Goal: Information Seeking & Learning: Learn about a topic

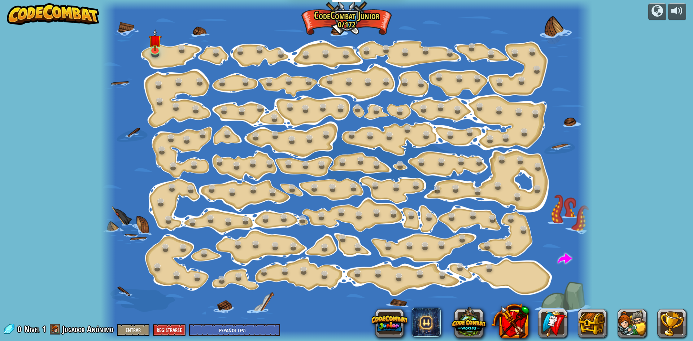
select select "es-ES"
click at [151, 51] on link at bounding box center [155, 48] width 14 height 14
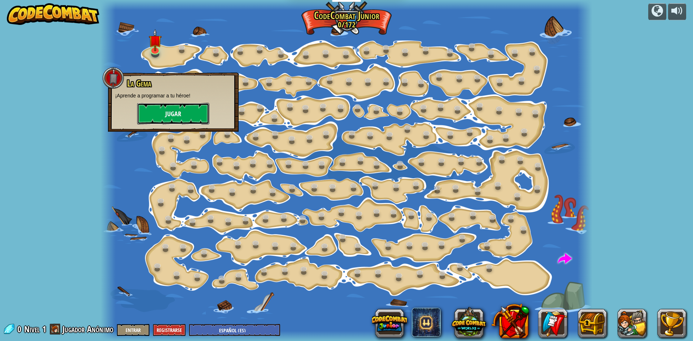
click at [170, 114] on button "Jugar" at bounding box center [173, 114] width 72 height 22
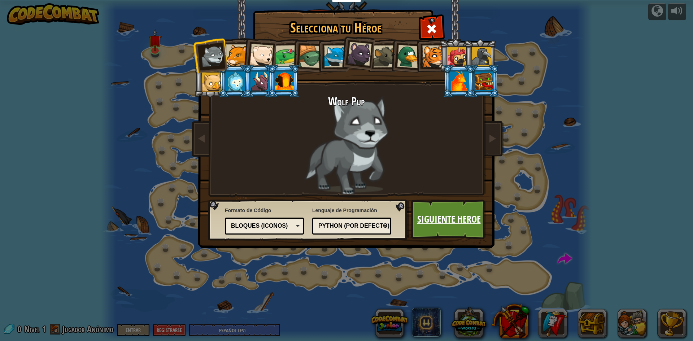
click at [448, 209] on link "Siguiente Heroe" at bounding box center [448, 220] width 75 height 40
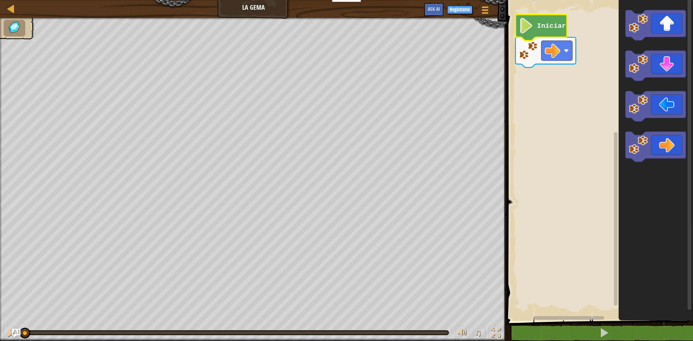
click at [535, 30] on icon "Espacio de trabajo de Blockly" at bounding box center [542, 27] width 52 height 26
click at [528, 28] on image "Espacio de trabajo de Blockly" at bounding box center [526, 26] width 15 height 16
click at [506, 71] on div "Iniciar" at bounding box center [599, 158] width 188 height 325
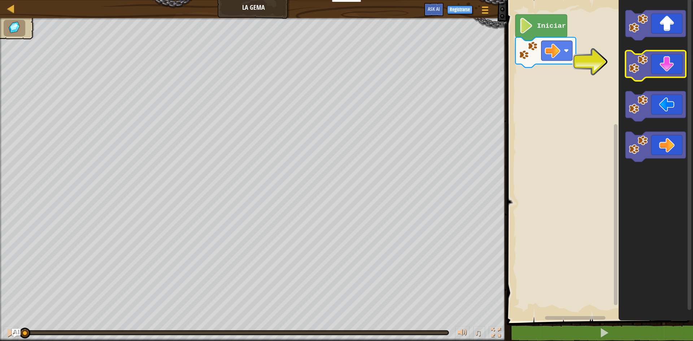
click at [661, 65] on icon "Espacio de trabajo de Blockly" at bounding box center [656, 66] width 60 height 30
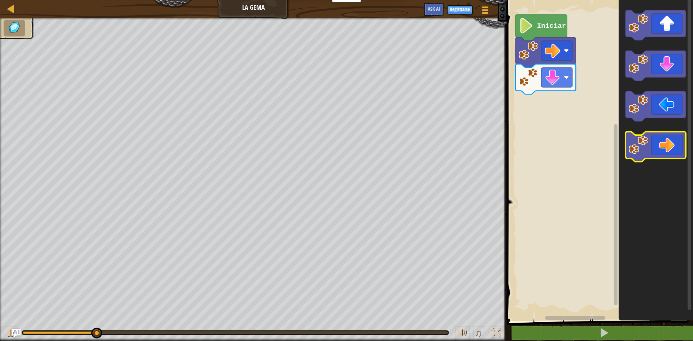
click at [644, 150] on image "Espacio de trabajo de Blockly" at bounding box center [638, 144] width 19 height 19
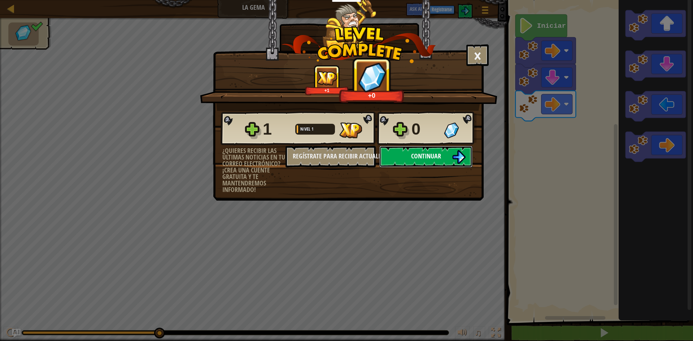
click at [424, 161] on button "Continuar" at bounding box center [425, 157] width 93 height 22
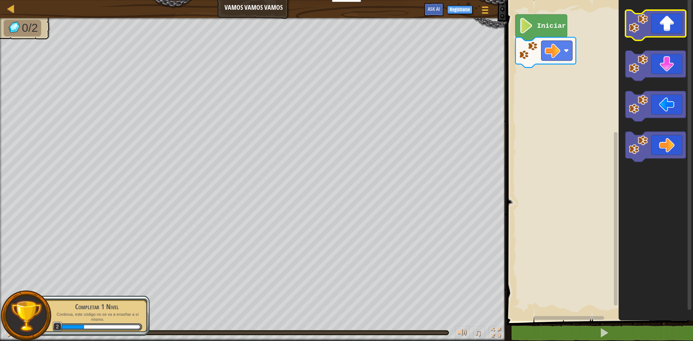
click at [675, 32] on icon "Espacio de trabajo de Blockly" at bounding box center [656, 25] width 60 height 30
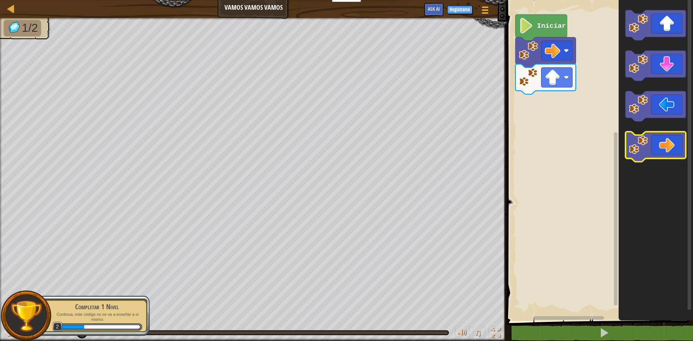
click at [673, 142] on icon "Espacio de trabajo de Blockly" at bounding box center [656, 147] width 60 height 30
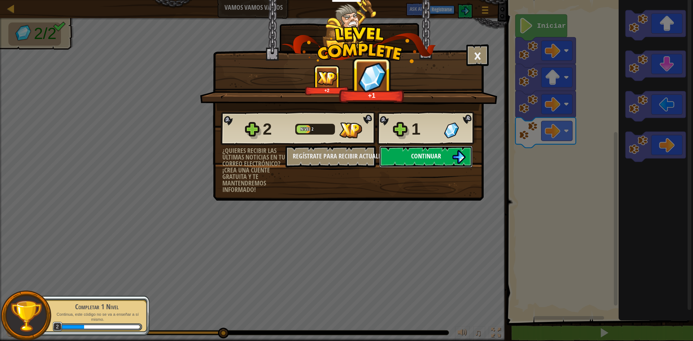
click at [452, 153] on img at bounding box center [459, 157] width 14 height 14
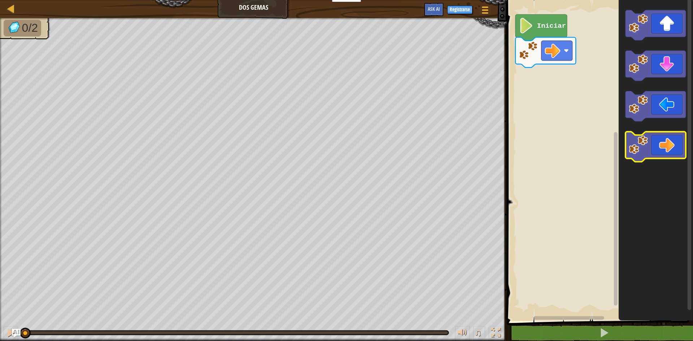
click at [657, 136] on icon "Espacio de trabajo de Blockly" at bounding box center [656, 147] width 60 height 30
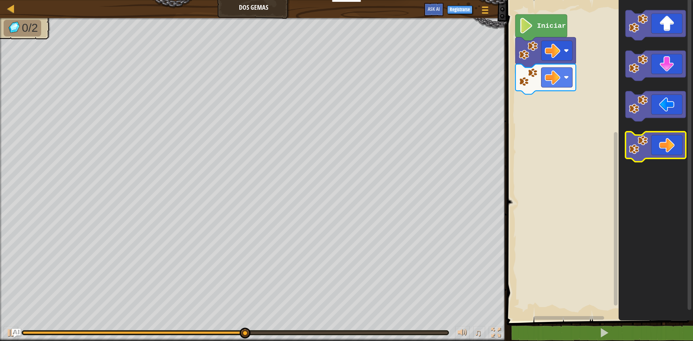
click at [652, 143] on icon "Espacio de trabajo de Blockly" at bounding box center [656, 147] width 60 height 30
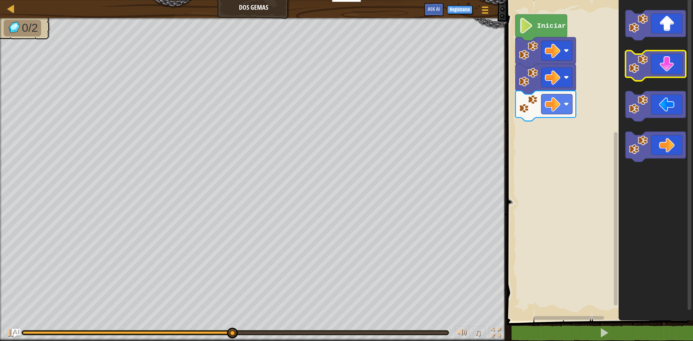
click at [665, 79] on rect "Espacio de trabajo de Blockly" at bounding box center [656, 66] width 60 height 30
click at [663, 69] on icon "Espacio de trabajo de Blockly" at bounding box center [656, 66] width 60 height 30
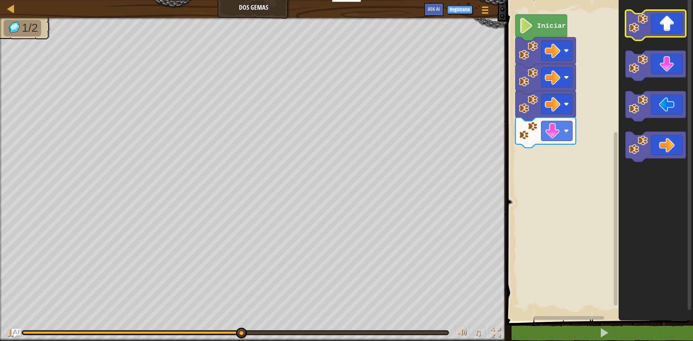
click at [653, 34] on icon "Espacio de trabajo de Blockly" at bounding box center [656, 25] width 60 height 30
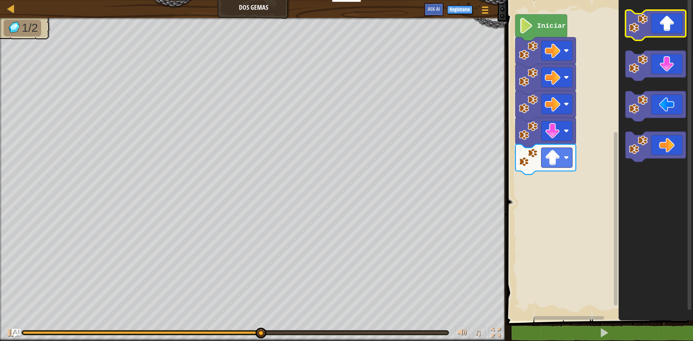
click at [653, 33] on icon "Espacio de trabajo de Blockly" at bounding box center [656, 25] width 60 height 30
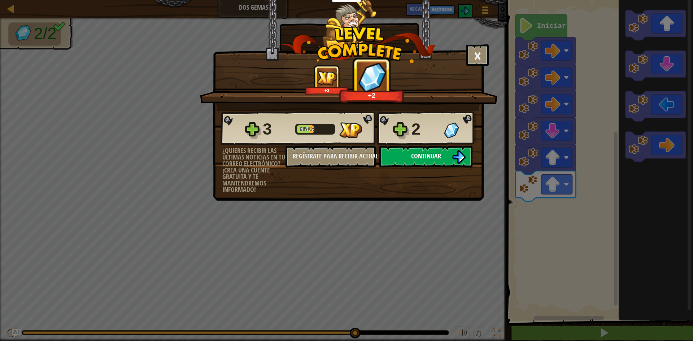
click at [420, 154] on span "Continuar" at bounding box center [426, 156] width 30 height 9
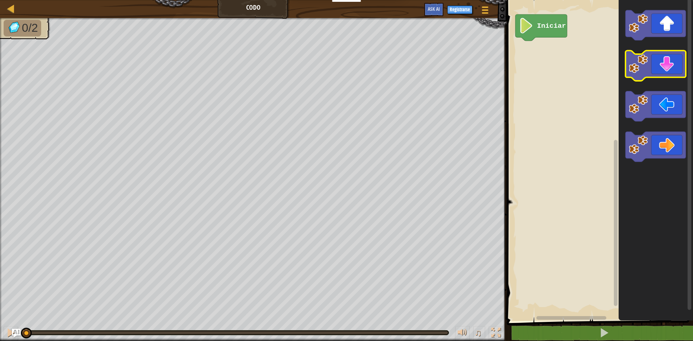
click at [645, 73] on image "Espacio de trabajo de Blockly" at bounding box center [638, 64] width 19 height 19
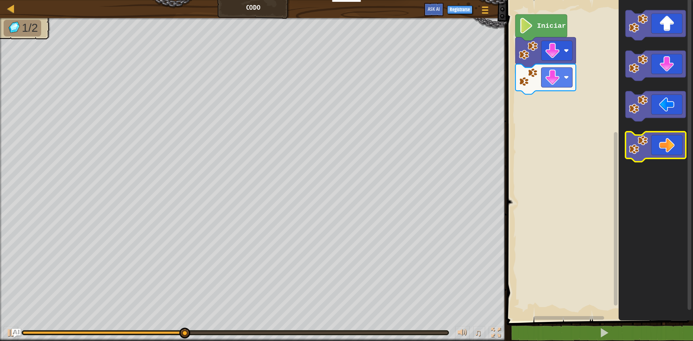
click at [657, 154] on icon "Espacio de trabajo de Blockly" at bounding box center [656, 147] width 60 height 30
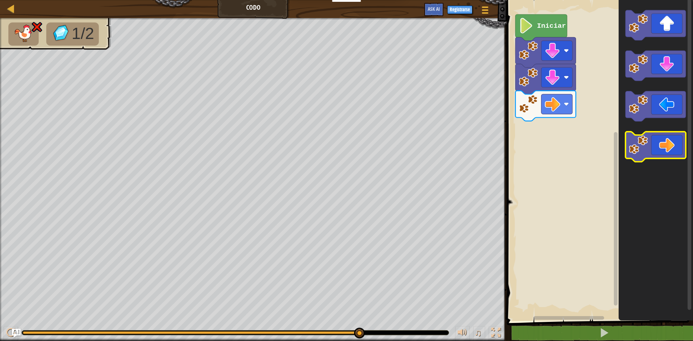
click at [659, 154] on icon "Espacio de trabajo de Blockly" at bounding box center [656, 147] width 60 height 30
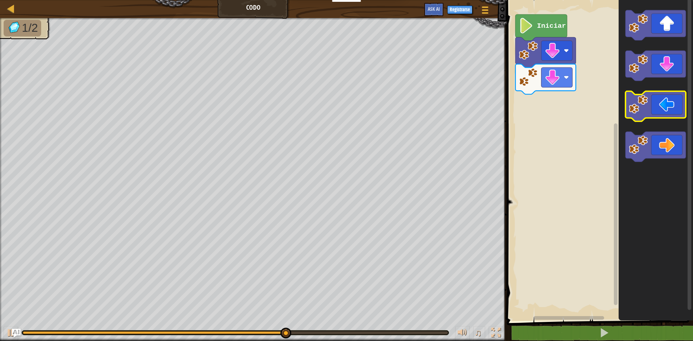
click at [647, 113] on image "Espacio de trabajo de Blockly" at bounding box center [638, 104] width 19 height 19
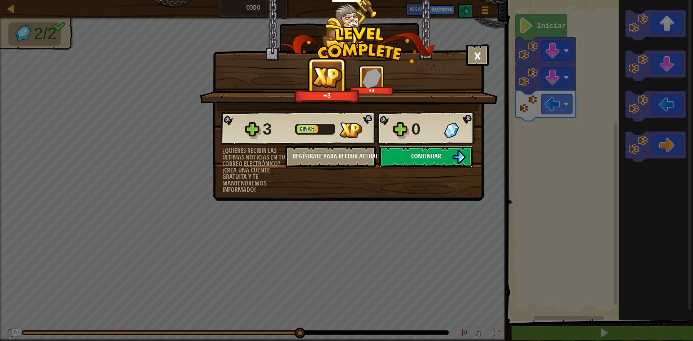
click at [441, 161] on button "Continuar" at bounding box center [425, 157] width 93 height 22
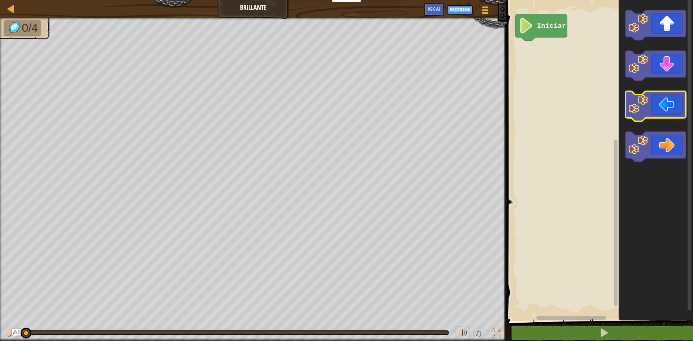
click at [658, 115] on icon "Espacio de trabajo de Blockly" at bounding box center [656, 106] width 60 height 30
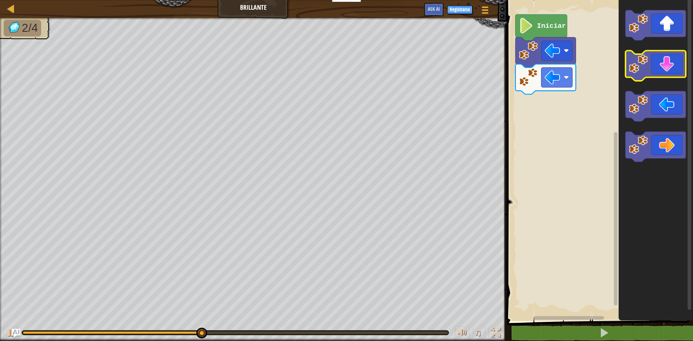
click at [670, 72] on icon "Espacio de trabajo de Blockly" at bounding box center [656, 66] width 60 height 30
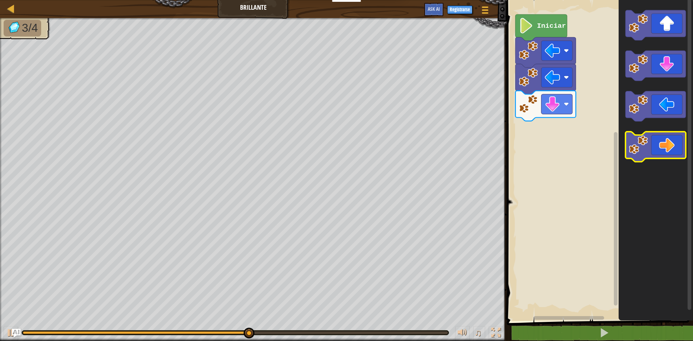
click at [672, 146] on icon "Espacio de trabajo de Blockly" at bounding box center [656, 147] width 60 height 30
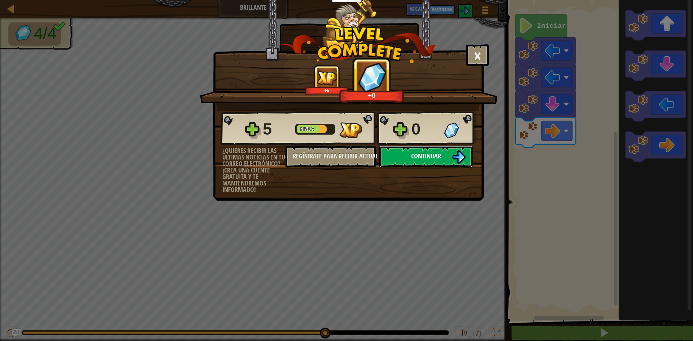
click at [435, 163] on button "Continuar" at bounding box center [425, 157] width 93 height 22
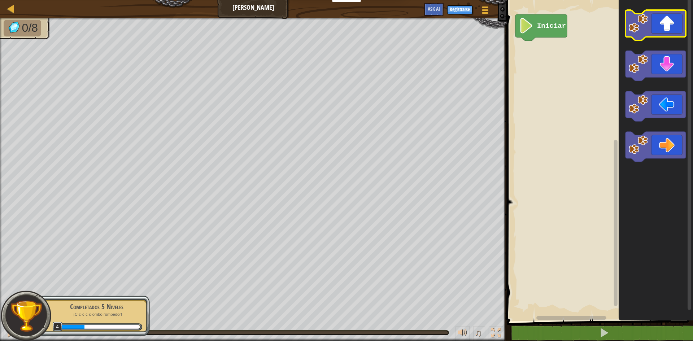
click at [667, 27] on icon "Espacio de trabajo de Blockly" at bounding box center [656, 25] width 60 height 30
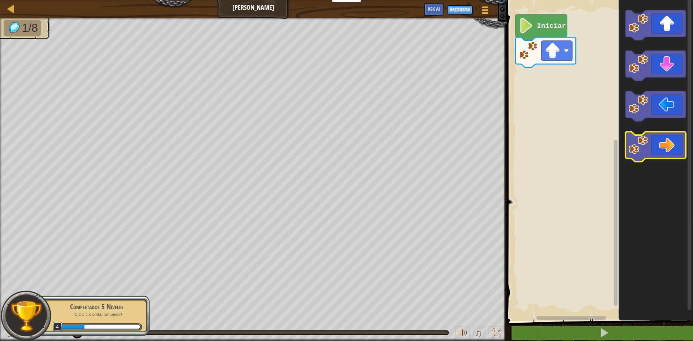
click at [669, 156] on icon "Espacio de trabajo de Blockly" at bounding box center [656, 147] width 60 height 30
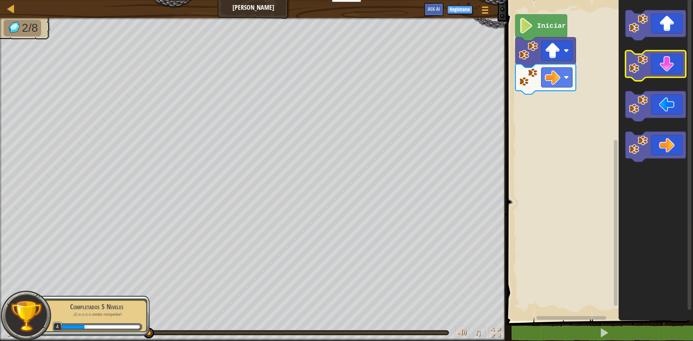
click at [653, 72] on icon "Espacio de trabajo de Blockly" at bounding box center [656, 66] width 60 height 30
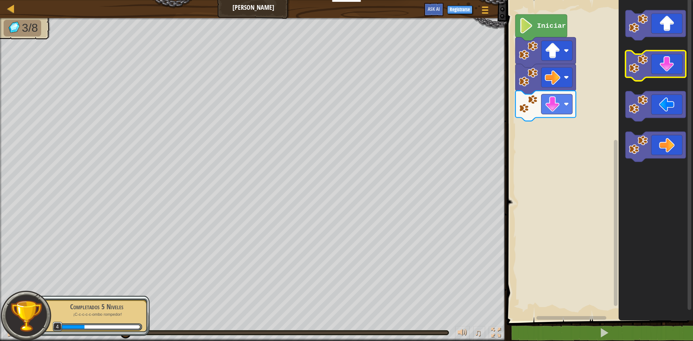
click at [653, 72] on icon "Espacio de trabajo de Blockly" at bounding box center [656, 66] width 60 height 30
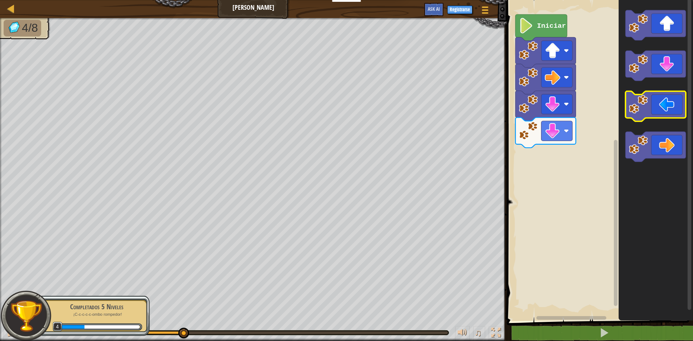
click at [675, 101] on icon "Espacio de trabajo de Blockly" at bounding box center [656, 106] width 60 height 30
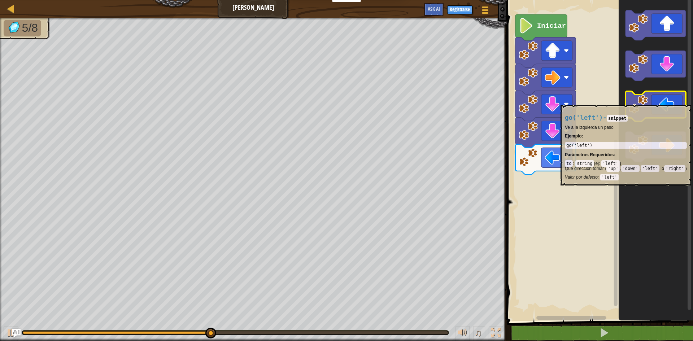
click at [675, 101] on icon "Espacio de trabajo de Blockly" at bounding box center [656, 106] width 60 height 30
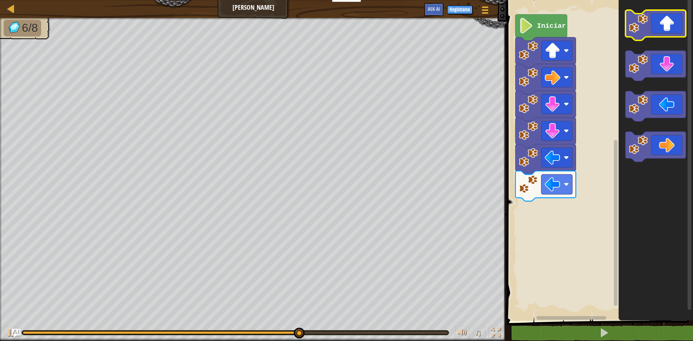
click at [669, 31] on icon "Espacio de trabajo de Blockly" at bounding box center [656, 25] width 60 height 30
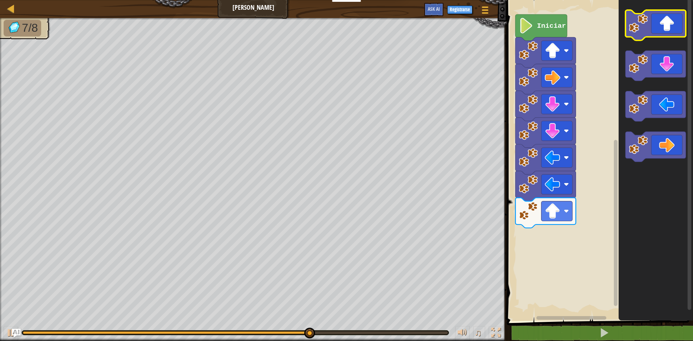
click at [669, 31] on icon "Espacio de trabajo de Blockly" at bounding box center [656, 25] width 60 height 30
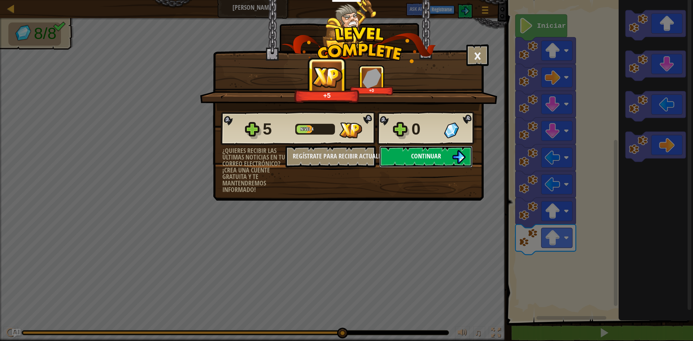
click at [447, 153] on button "Continuar" at bounding box center [425, 157] width 93 height 22
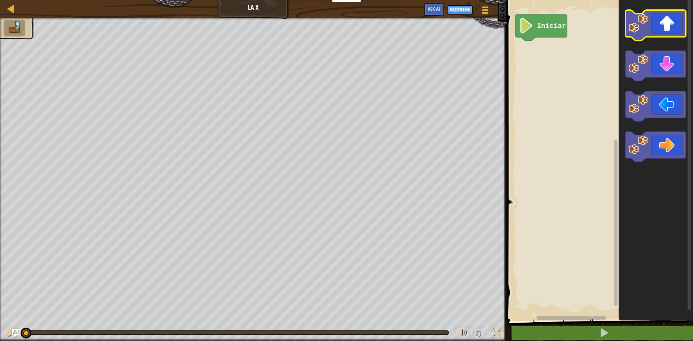
click at [663, 21] on icon "Espacio de trabajo de Blockly" at bounding box center [656, 25] width 60 height 30
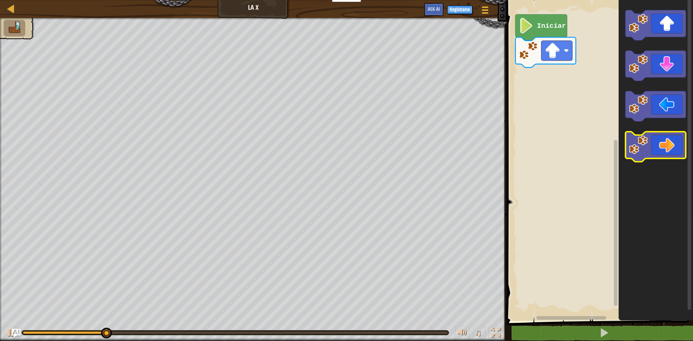
click at [671, 155] on icon "Espacio de trabajo de Blockly" at bounding box center [656, 147] width 60 height 30
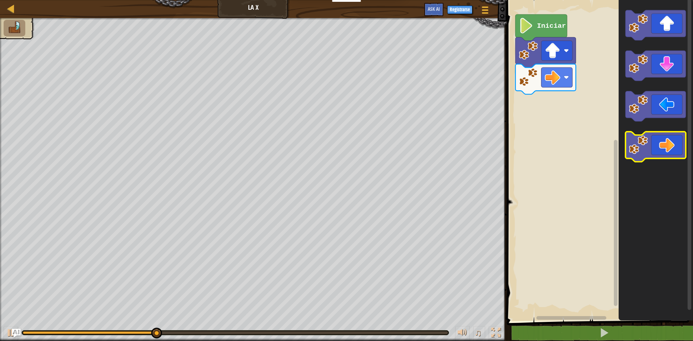
click at [671, 155] on icon "Espacio de trabajo de Blockly" at bounding box center [656, 147] width 60 height 30
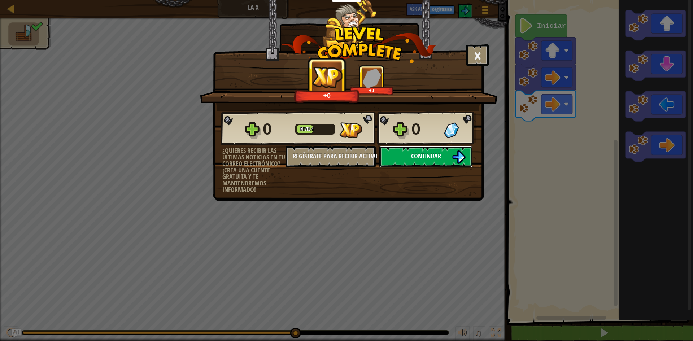
click at [447, 151] on button "Continuar" at bounding box center [425, 157] width 93 height 22
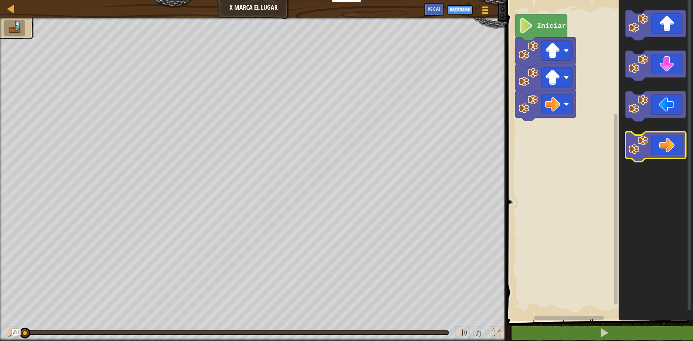
click at [675, 146] on icon "Espacio de trabajo de Blockly" at bounding box center [656, 147] width 60 height 30
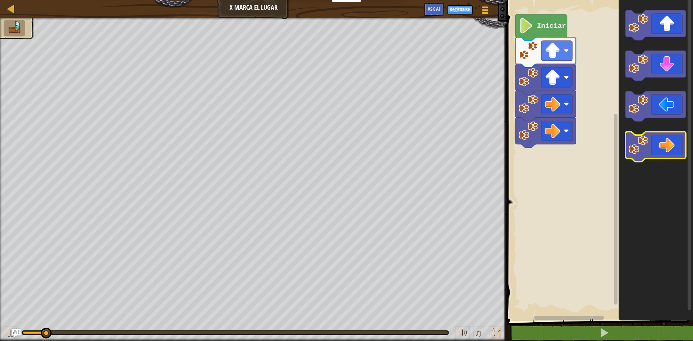
click at [675, 146] on icon "Espacio de trabajo de Blockly" at bounding box center [656, 147] width 60 height 30
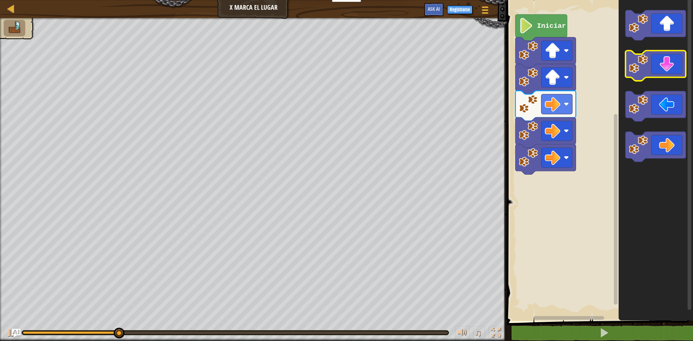
click at [670, 60] on icon "Espacio de trabajo de Blockly" at bounding box center [656, 66] width 60 height 30
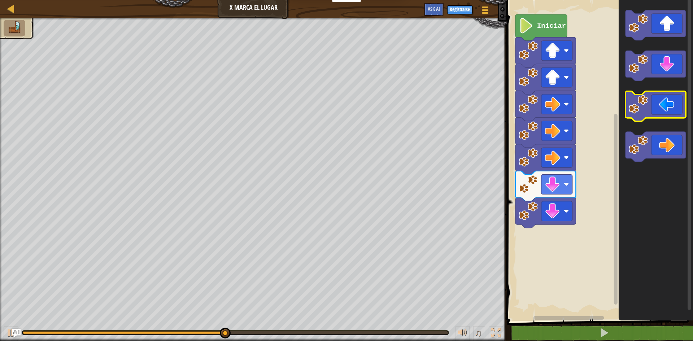
click at [663, 110] on icon "Espacio de trabajo de Blockly" at bounding box center [656, 106] width 60 height 30
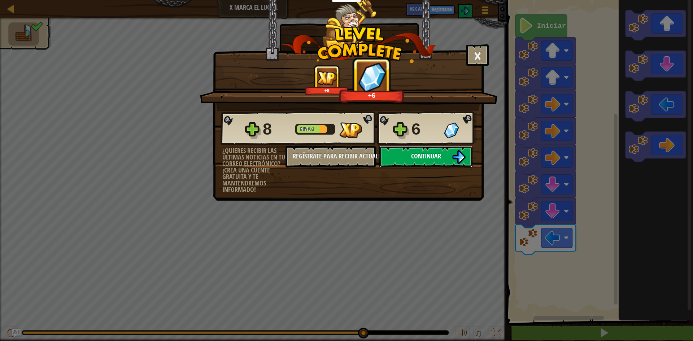
click at [453, 158] on img at bounding box center [459, 157] width 14 height 14
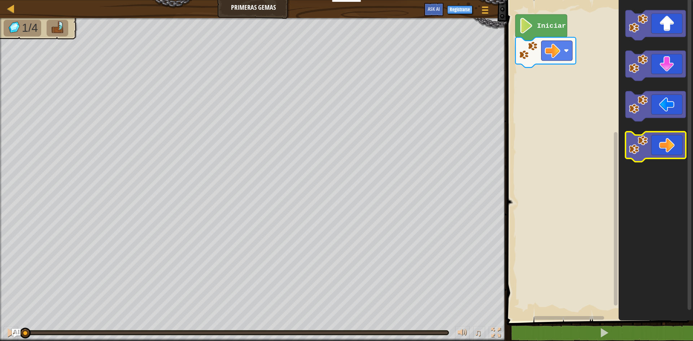
click at [662, 151] on icon "Espacio de trabajo de Blockly" at bounding box center [656, 147] width 60 height 30
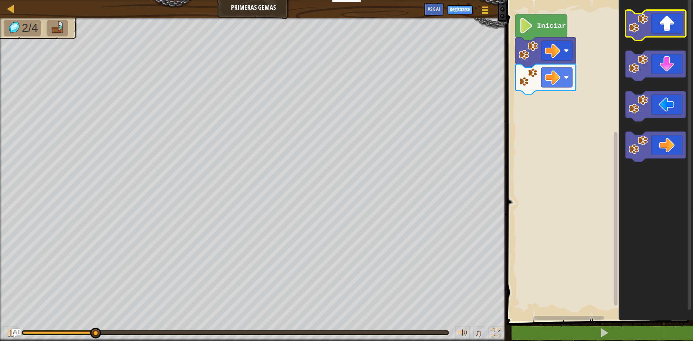
click at [666, 29] on icon "Espacio de trabajo de Blockly" at bounding box center [656, 25] width 60 height 30
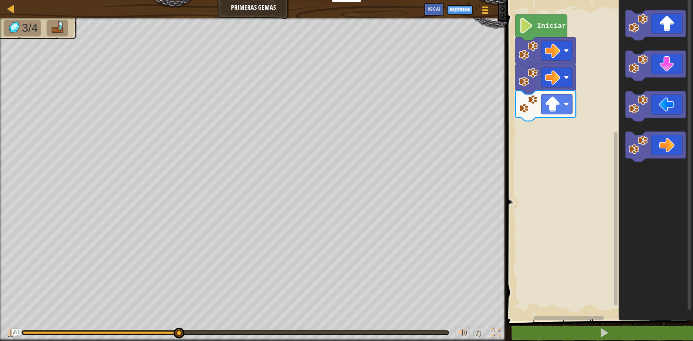
click at [668, 88] on icon "Espacio de trabajo de Blockly" at bounding box center [656, 158] width 74 height 325
click at [669, 71] on icon "Espacio de trabajo de Blockly" at bounding box center [656, 66] width 60 height 30
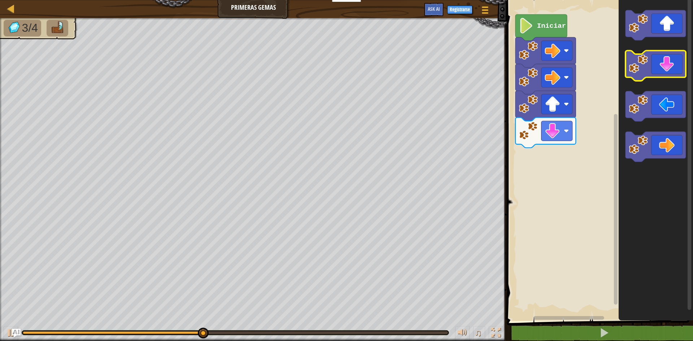
click at [674, 57] on icon "Espacio de trabajo de Blockly" at bounding box center [656, 66] width 60 height 30
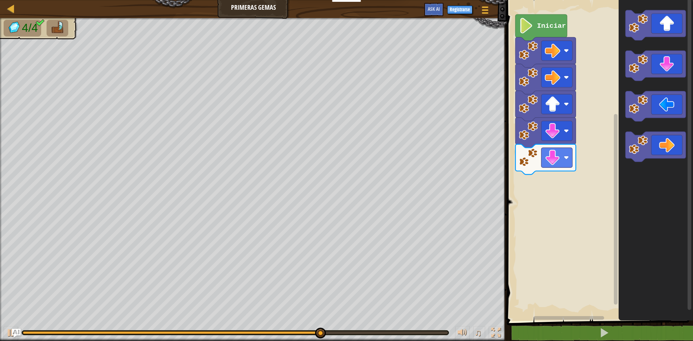
click at [655, 43] on icon "Espacio de trabajo de Blockly" at bounding box center [656, 158] width 74 height 325
click at [656, 16] on icon "Espacio de trabajo de Blockly" at bounding box center [656, 25] width 60 height 30
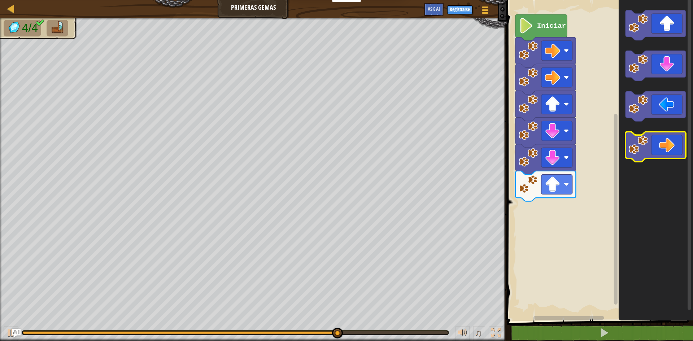
click at [677, 143] on icon "Espacio de trabajo de Blockly" at bounding box center [656, 147] width 60 height 30
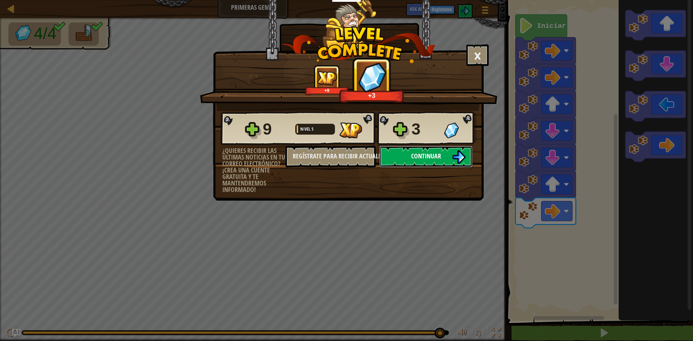
click at [420, 146] on button "Continuar" at bounding box center [425, 157] width 93 height 22
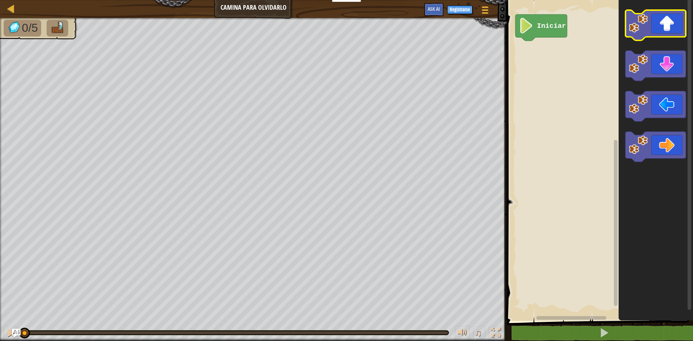
click at [676, 25] on icon "Espacio de trabajo de Blockly" at bounding box center [656, 25] width 60 height 30
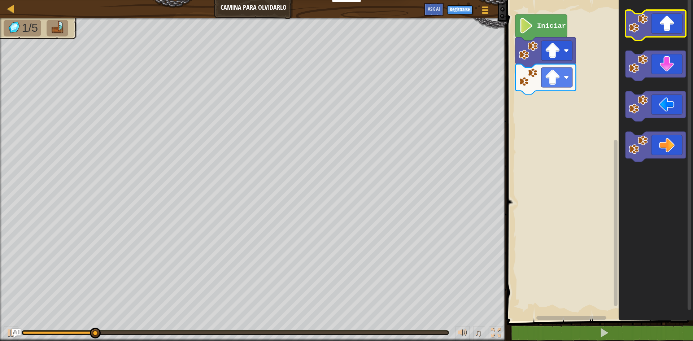
click at [676, 25] on icon "Espacio de trabajo de Blockly" at bounding box center [656, 25] width 60 height 30
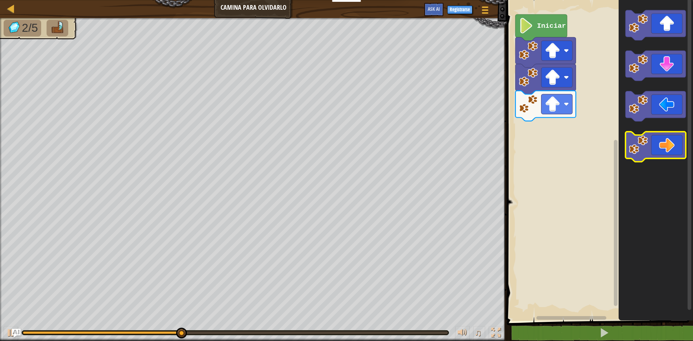
click at [673, 152] on icon "Espacio de trabajo de Blockly" at bounding box center [656, 147] width 60 height 30
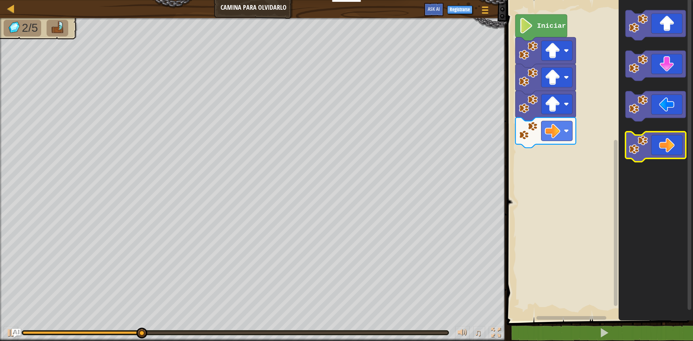
click at [673, 152] on icon "Espacio de trabajo de Blockly" at bounding box center [656, 147] width 60 height 30
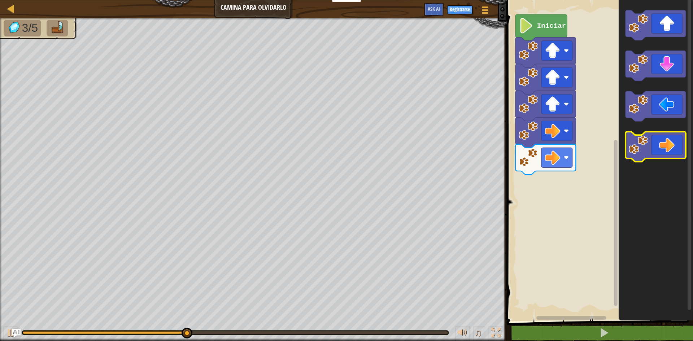
click at [673, 152] on icon "Espacio de trabajo de Blockly" at bounding box center [656, 147] width 60 height 30
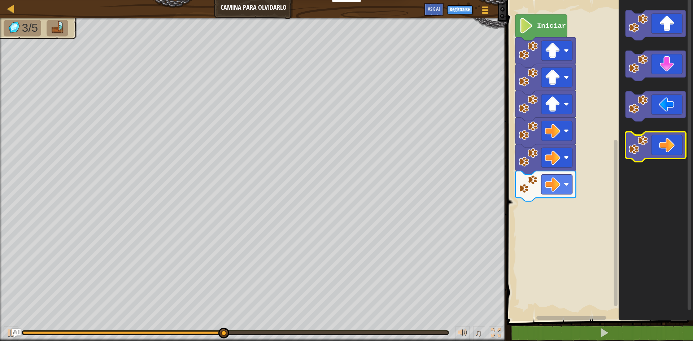
click at [673, 152] on icon "Espacio de trabajo de Blockly" at bounding box center [656, 147] width 60 height 30
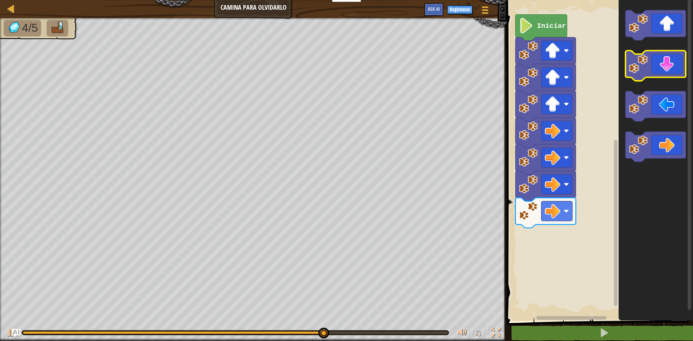
click at [639, 62] on image "Espacio de trabajo de Blockly" at bounding box center [638, 64] width 19 height 19
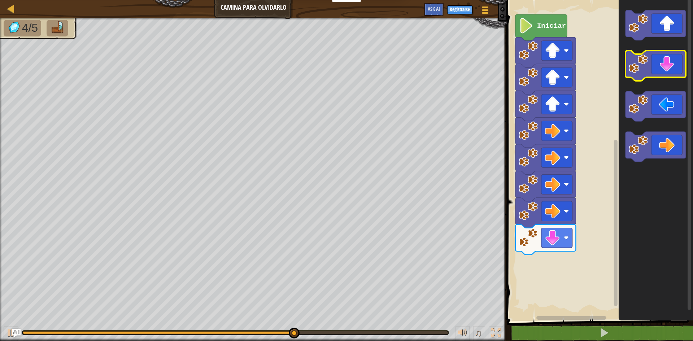
click at [639, 62] on image "Espacio de trabajo de Blockly" at bounding box center [638, 64] width 19 height 19
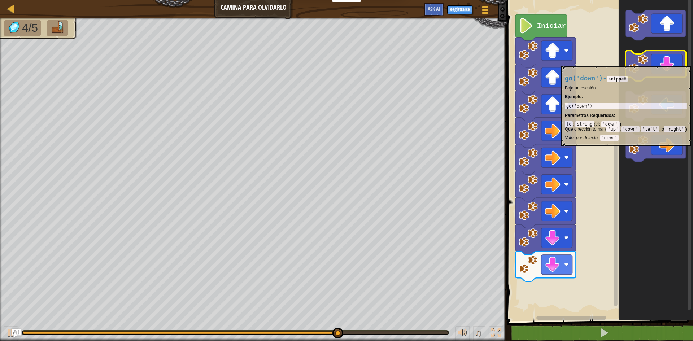
click at [639, 62] on image "Espacio de trabajo de Blockly" at bounding box center [638, 64] width 19 height 19
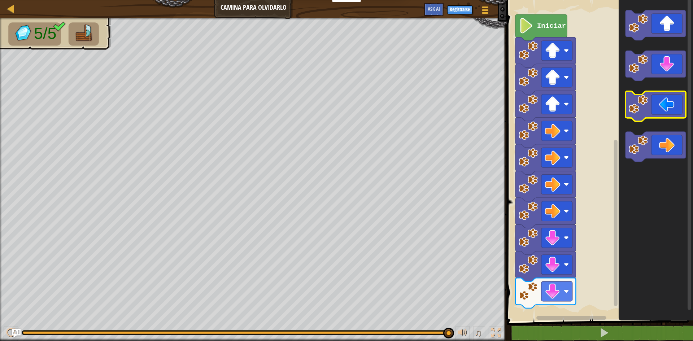
click at [645, 115] on icon "Espacio de trabajo de Blockly" at bounding box center [656, 106] width 60 height 30
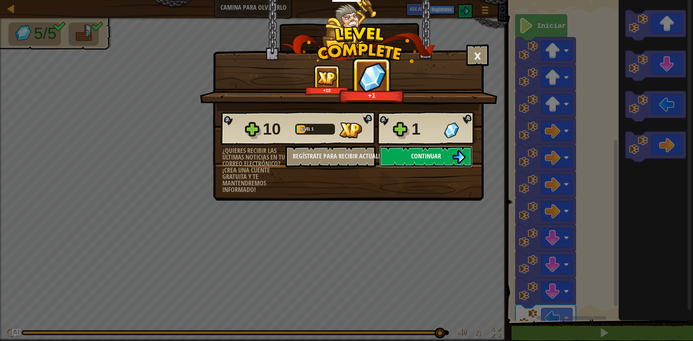
click at [414, 153] on span "Continuar" at bounding box center [426, 156] width 30 height 9
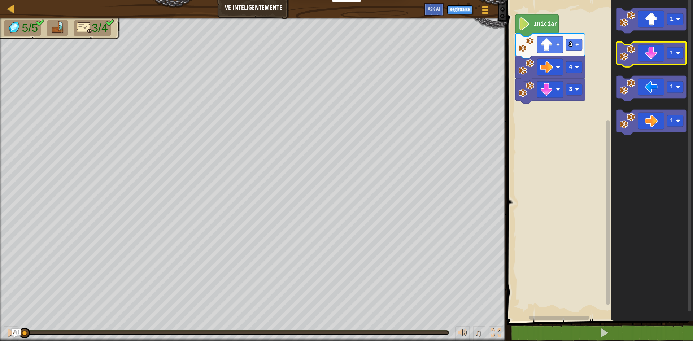
click at [649, 60] on icon "Espacio de trabajo de Blockly" at bounding box center [652, 54] width 70 height 25
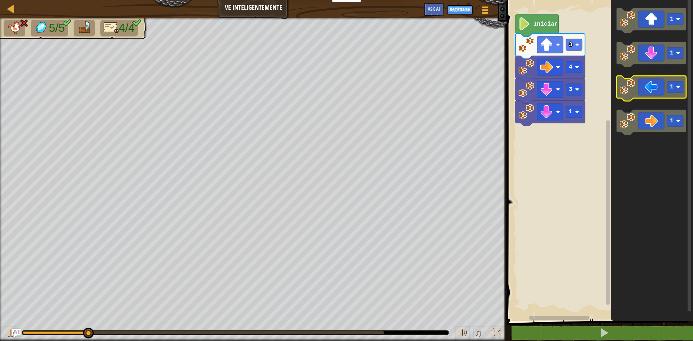
click at [638, 98] on icon "Espacio de trabajo de Blockly" at bounding box center [652, 88] width 70 height 25
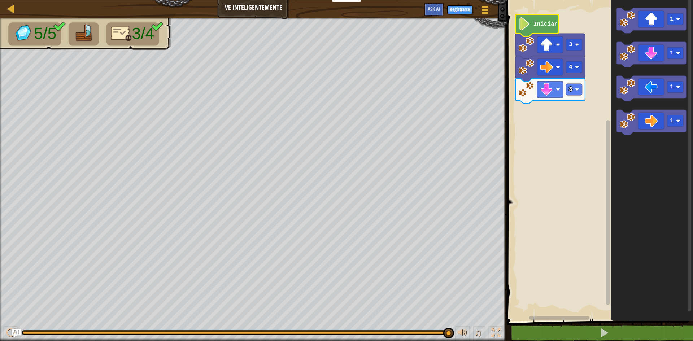
click at [527, 27] on image "Espacio de trabajo de Blockly" at bounding box center [524, 23] width 12 height 13
click at [538, 18] on icon "Espacio de trabajo de Blockly" at bounding box center [537, 25] width 43 height 22
click at [630, 97] on icon "Espacio de trabajo de Blockly" at bounding box center [652, 88] width 70 height 25
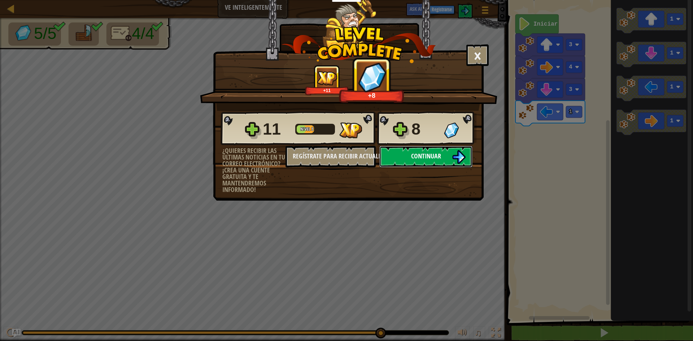
click at [461, 157] on img at bounding box center [459, 157] width 14 height 14
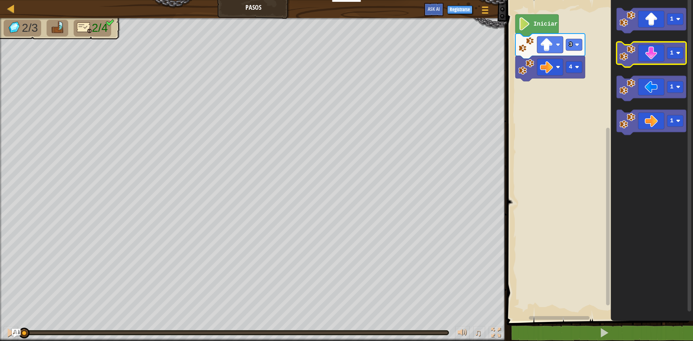
click at [646, 49] on icon "Espacio de trabajo de Blockly" at bounding box center [652, 54] width 70 height 25
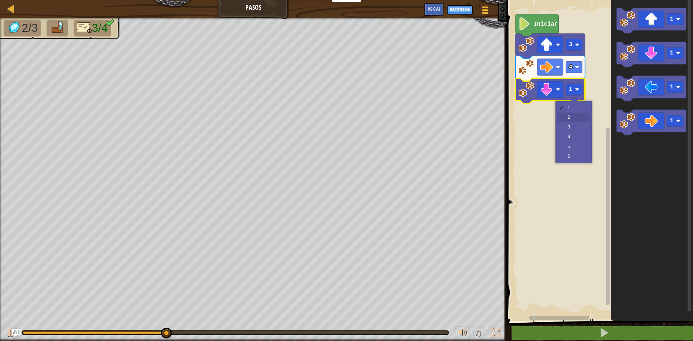
drag, startPoint x: 570, startPoint y: 118, endPoint x: 571, endPoint y: 113, distance: 5.3
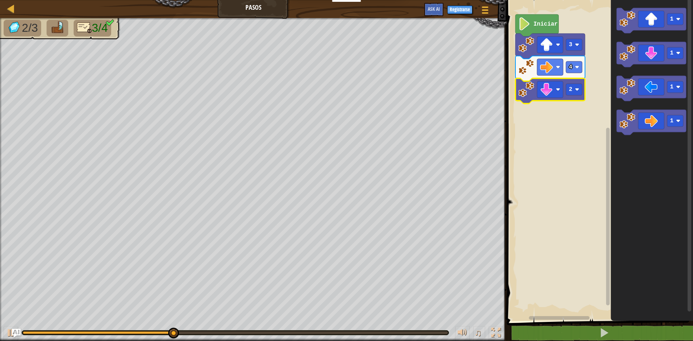
click at [571, 113] on rect "Espacio de trabajo de Blockly" at bounding box center [599, 158] width 188 height 325
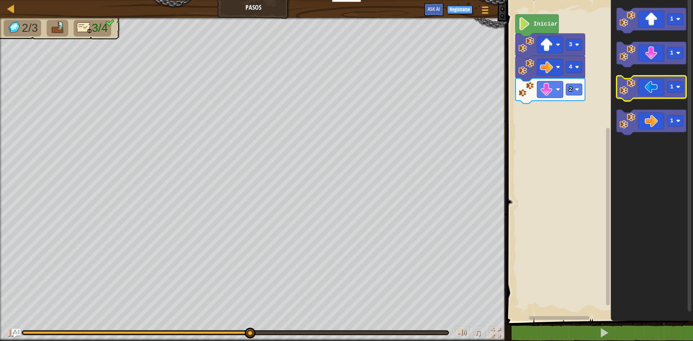
click at [636, 84] on icon "Espacio de trabajo de Blockly" at bounding box center [652, 88] width 70 height 25
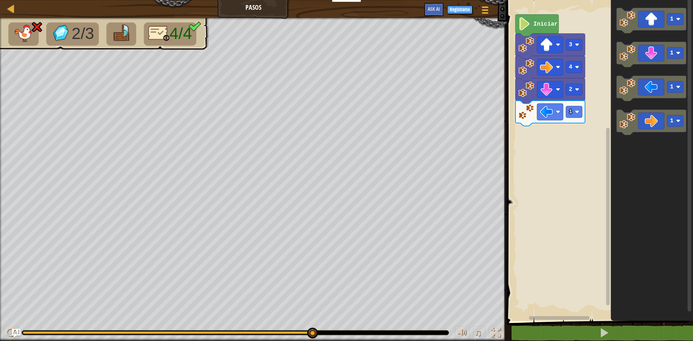
click at [578, 96] on icon "Espacio de trabajo de Blockly" at bounding box center [551, 90] width 70 height 25
click at [578, 91] on image "Espacio de trabajo de Blockly" at bounding box center [577, 89] width 4 height 4
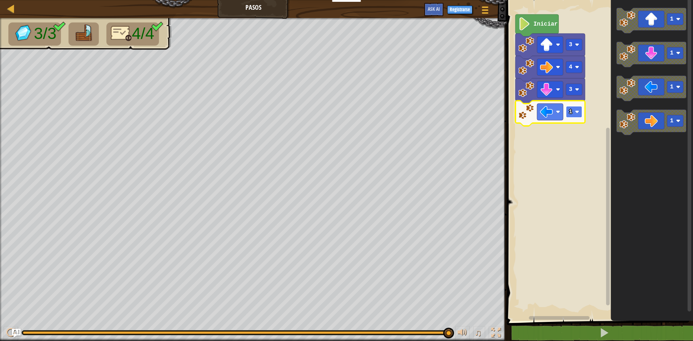
click at [567, 116] on rect "Espacio de trabajo de Blockly" at bounding box center [574, 112] width 16 height 12
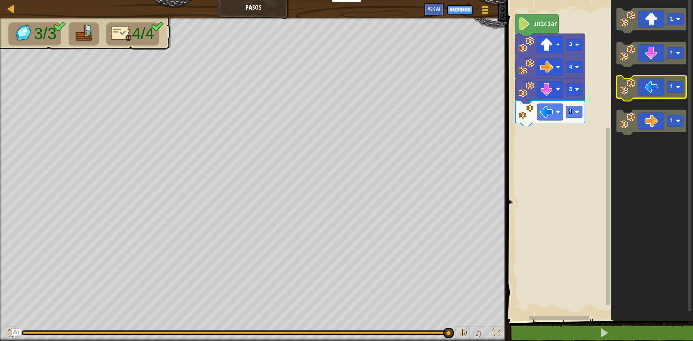
click at [652, 92] on icon "Espacio de trabajo de Blockly" at bounding box center [652, 88] width 70 height 25
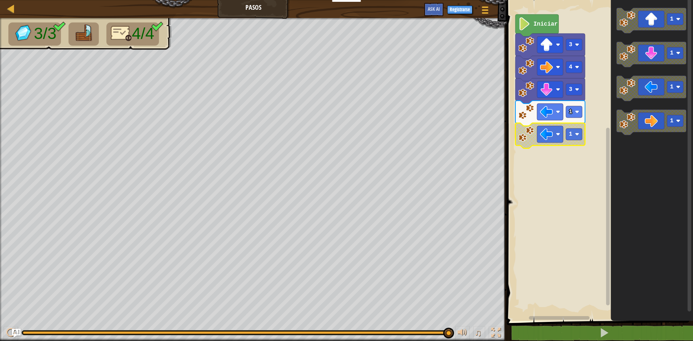
click at [527, 141] on image "Espacio de trabajo de Blockly" at bounding box center [526, 134] width 16 height 16
click at [542, 27] on text "Iniciar" at bounding box center [546, 24] width 24 height 6
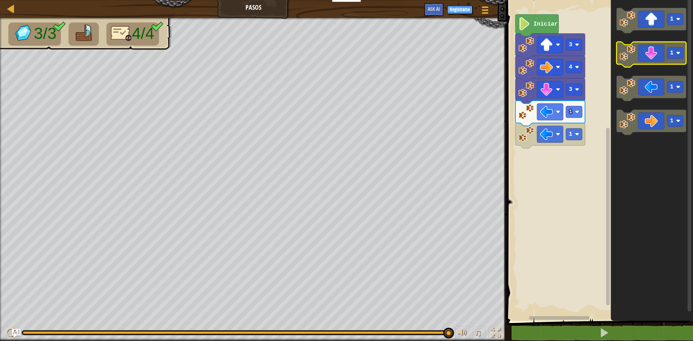
click at [677, 46] on icon "Espacio de trabajo de Blockly" at bounding box center [652, 54] width 70 height 25
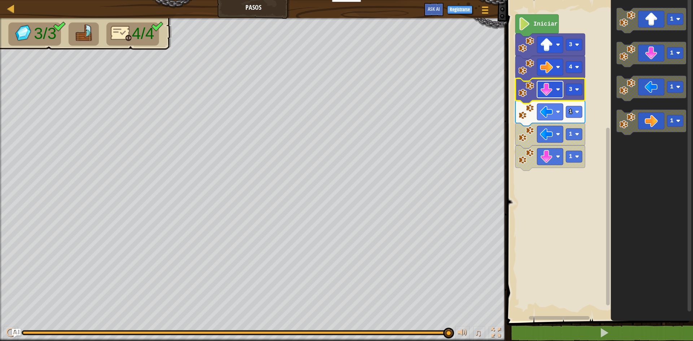
click at [556, 92] on rect "Espacio de trabajo de Blockly" at bounding box center [550, 89] width 26 height 17
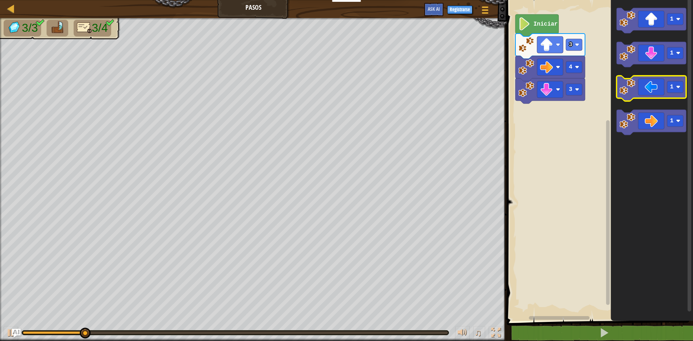
click at [662, 91] on icon "Espacio de trabajo de Blockly" at bounding box center [652, 88] width 70 height 25
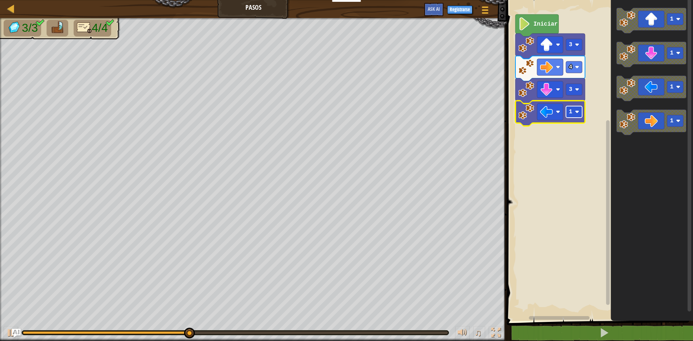
click at [581, 116] on rect "Espacio de trabajo de Blockly" at bounding box center [574, 112] width 16 height 12
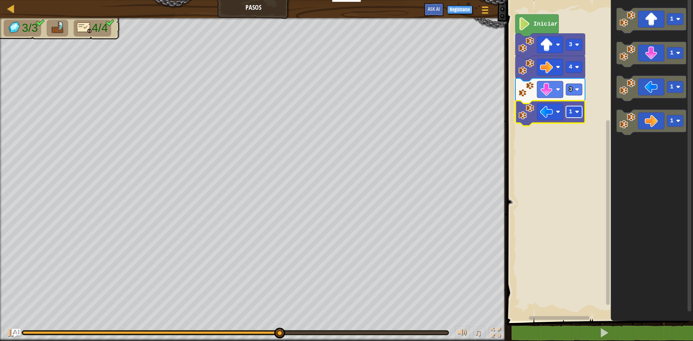
click at [574, 110] on rect "Espacio de trabajo de Blockly" at bounding box center [574, 112] width 16 height 12
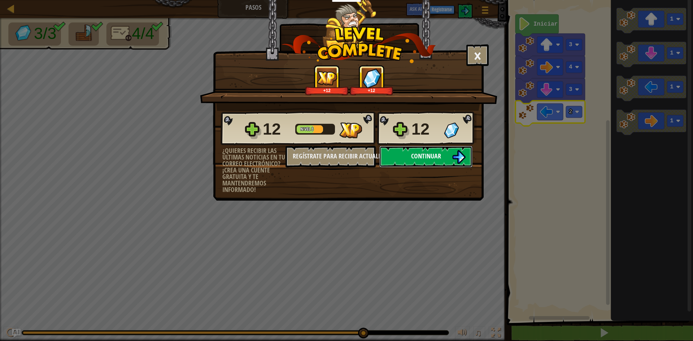
click at [399, 151] on button "Continuar" at bounding box center [425, 157] width 93 height 22
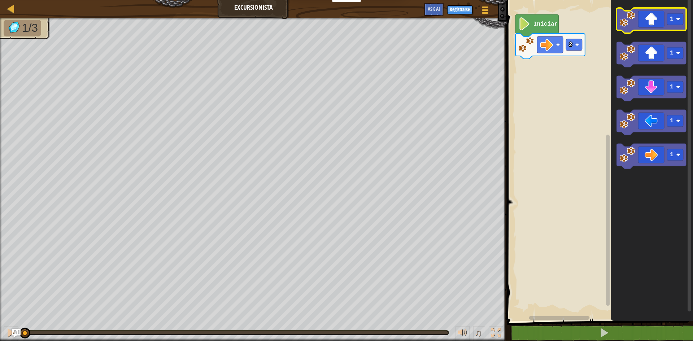
click at [681, 28] on icon "Espacio de trabajo de Blockly" at bounding box center [652, 20] width 70 height 25
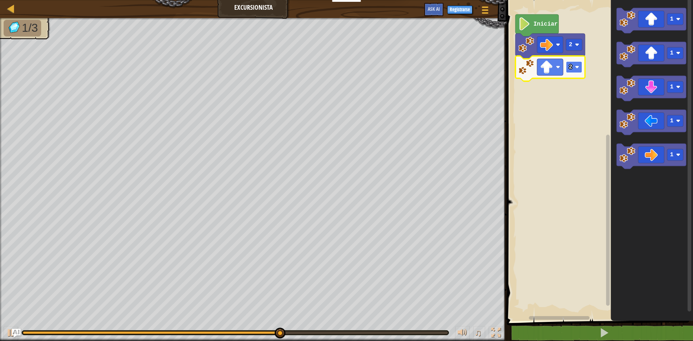
click at [574, 67] on rect "Espacio de trabajo de Blockly" at bounding box center [574, 67] width 16 height 12
click at [575, 67] on rect "Espacio de trabajo de Blockly" at bounding box center [574, 67] width 16 height 12
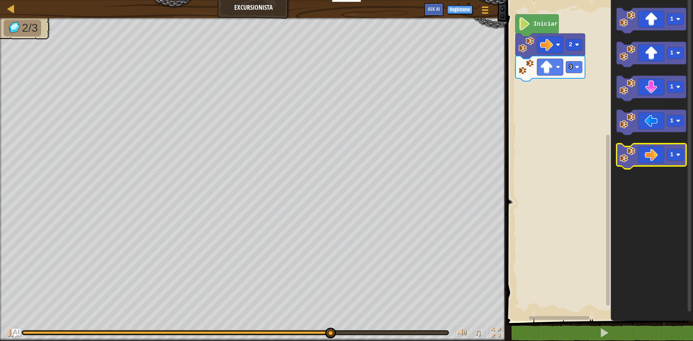
click at [637, 158] on icon "Espacio de trabajo de Blockly" at bounding box center [652, 156] width 70 height 25
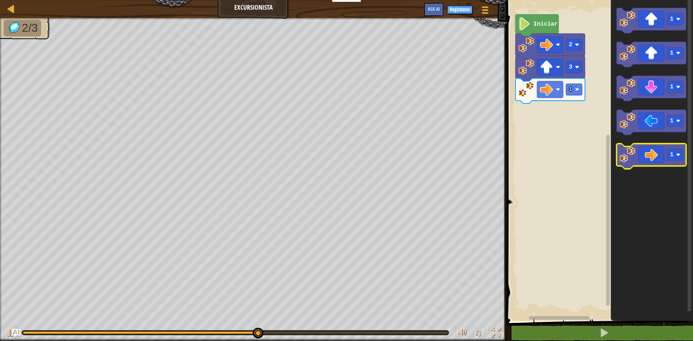
click at [637, 158] on icon "Espacio de trabajo de Blockly" at bounding box center [652, 156] width 70 height 25
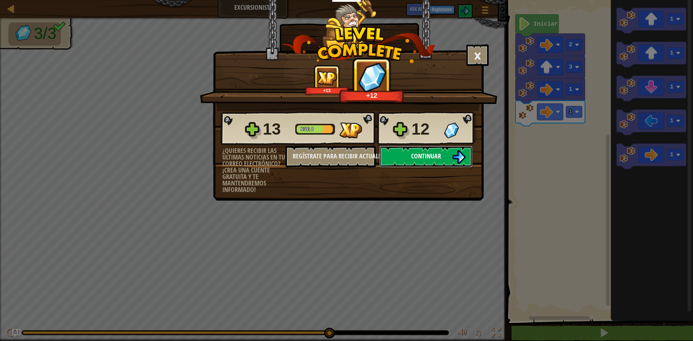
click at [440, 151] on button "Continuar" at bounding box center [425, 157] width 93 height 22
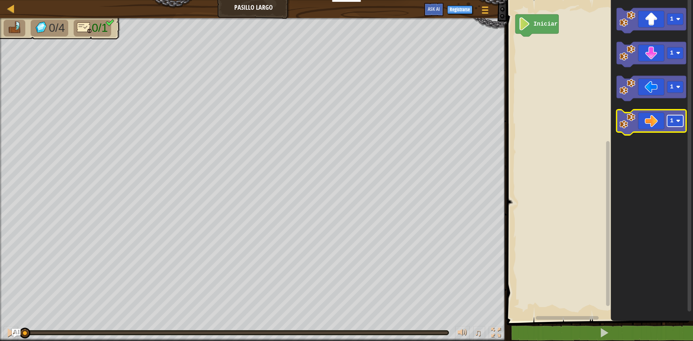
click at [673, 122] on text "1" at bounding box center [672, 121] width 4 height 6
click at [671, 126] on rect "Espacio de trabajo de Blockly" at bounding box center [675, 121] width 16 height 12
click at [522, 25] on image "Espacio de trabajo de Blockly" at bounding box center [524, 23] width 12 height 13
click at [629, 133] on icon "Espacio de trabajo de Blockly" at bounding box center [652, 122] width 70 height 25
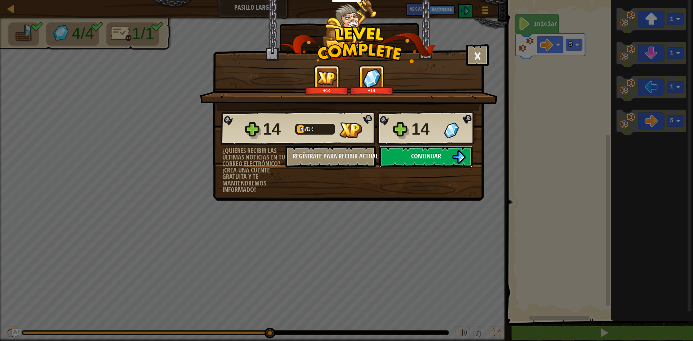
click at [455, 158] on img at bounding box center [459, 157] width 14 height 14
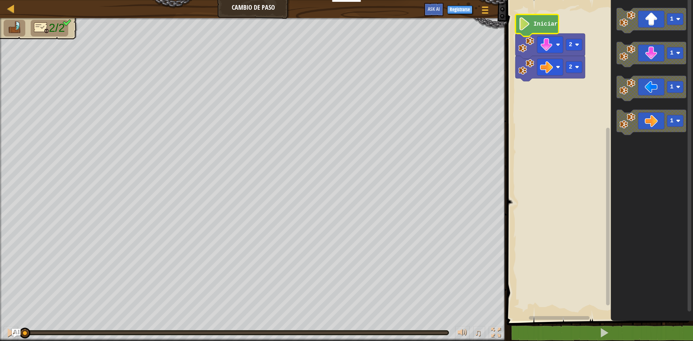
click at [547, 19] on icon "Espacio de trabajo de Blockly" at bounding box center [537, 25] width 43 height 22
click at [542, 25] on text "Iniciar" at bounding box center [546, 24] width 24 height 6
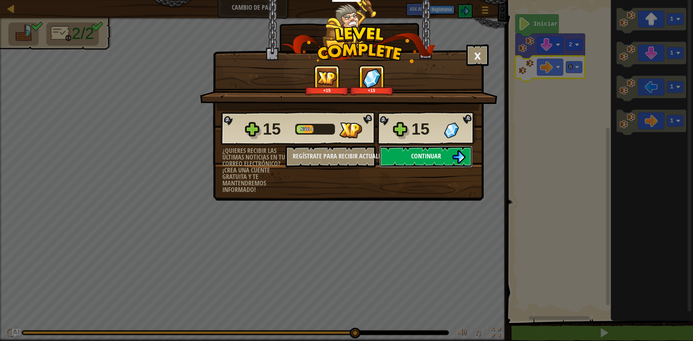
click at [442, 165] on button "Continuar" at bounding box center [425, 157] width 93 height 22
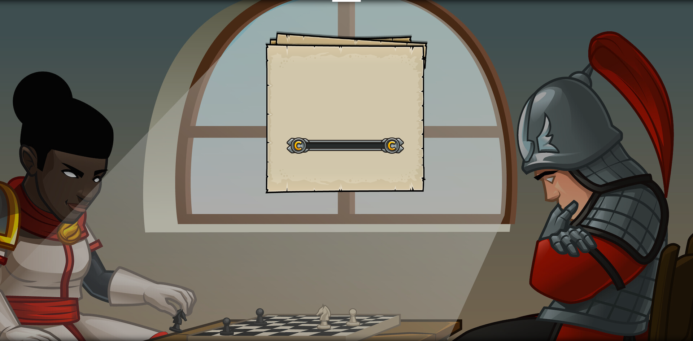
click at [443, 158] on div "Goals Start Level Error al cargar desde el servidor. Intenta refrescar la págin…" at bounding box center [346, 170] width 693 height 341
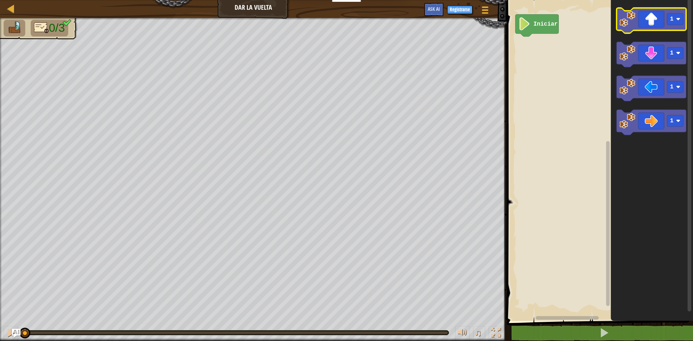
click at [627, 21] on image "Espacio de trabajo de Blockly" at bounding box center [628, 19] width 16 height 16
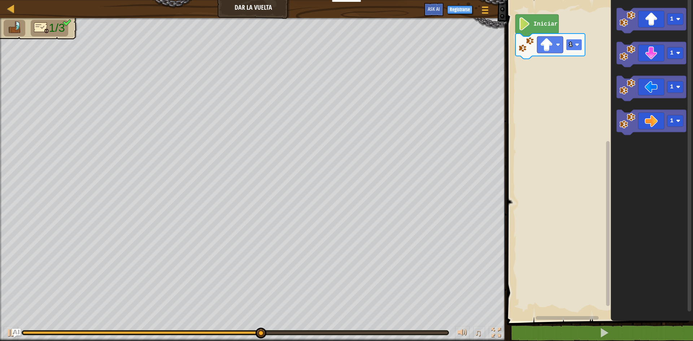
click at [567, 43] on rect "Espacio de trabajo de Blockly" at bounding box center [574, 45] width 16 height 12
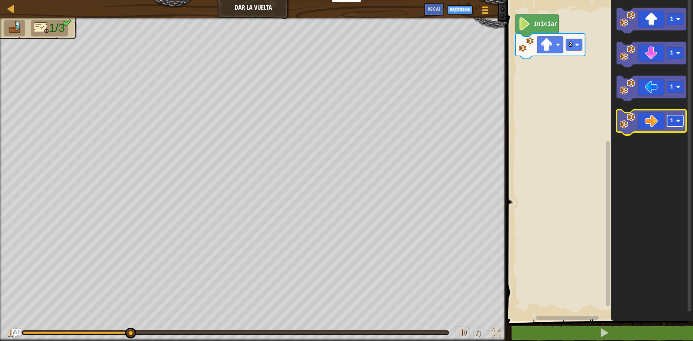
click at [676, 121] on rect "Espacio de trabajo de Blockly" at bounding box center [675, 121] width 16 height 12
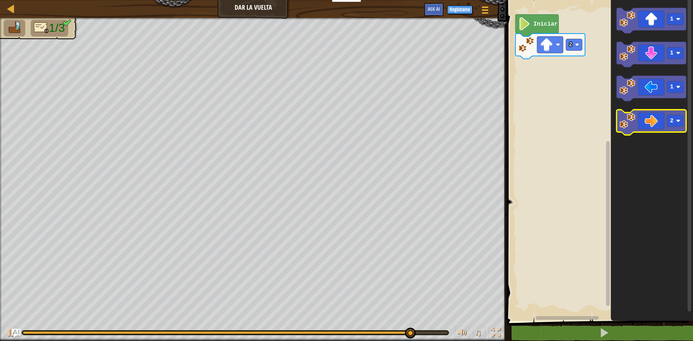
click at [636, 118] on icon "Espacio de trabajo de Blockly" at bounding box center [652, 122] width 70 height 25
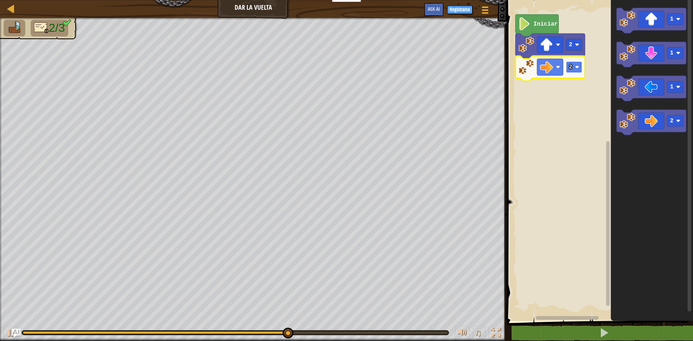
click at [574, 70] on rect "Espacio de trabajo de Blockly" at bounding box center [574, 67] width 16 height 12
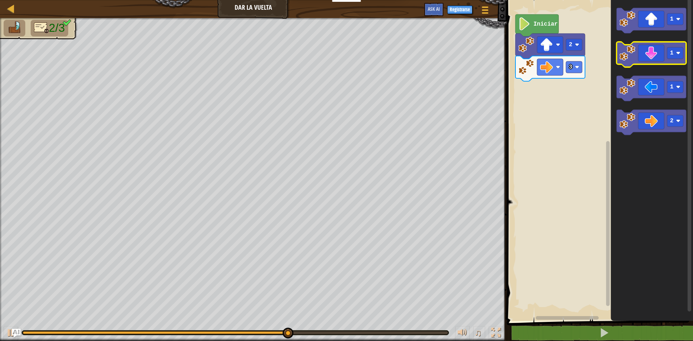
click at [652, 55] on icon "Espacio de trabajo de Blockly" at bounding box center [652, 54] width 70 height 25
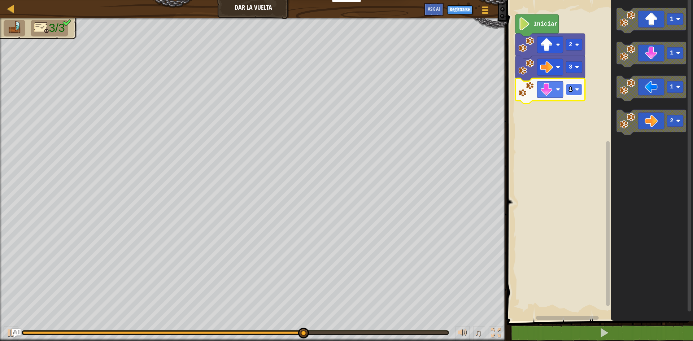
click at [580, 89] on rect "Espacio de trabajo de Blockly" at bounding box center [574, 90] width 16 height 12
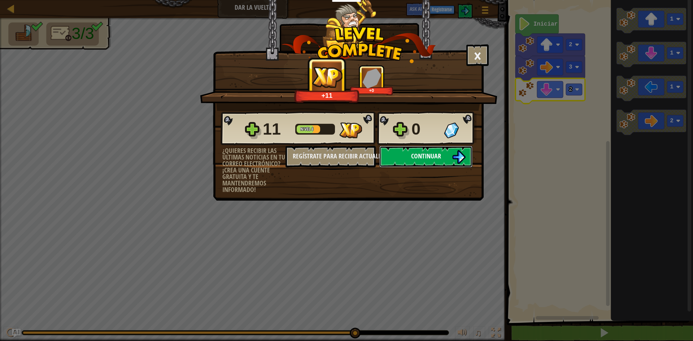
click at [448, 148] on button "Continuar" at bounding box center [425, 157] width 93 height 22
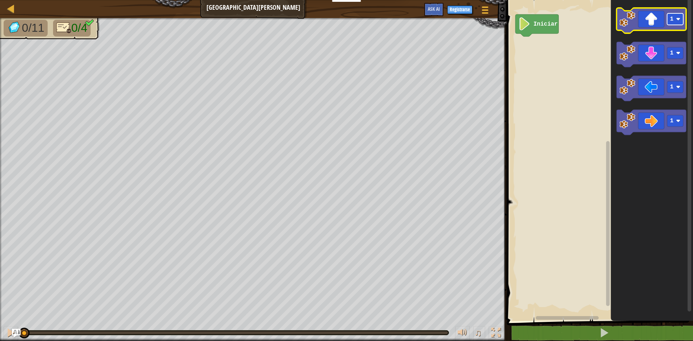
click at [679, 21] on image "Espacio de trabajo de Blockly" at bounding box center [678, 19] width 4 height 4
click at [660, 19] on icon "Espacio de trabajo de Blockly" at bounding box center [652, 20] width 70 height 25
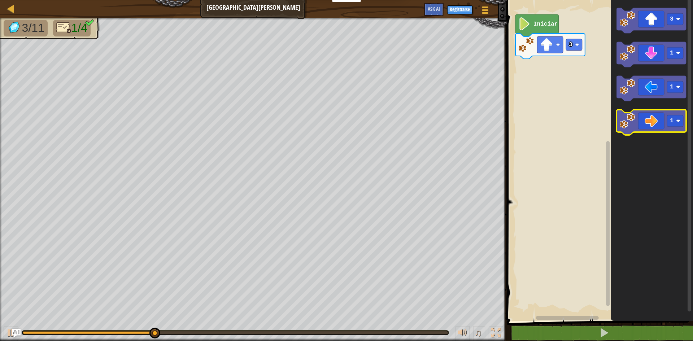
click at [686, 125] on icon "Espacio de trabajo de Blockly" at bounding box center [652, 122] width 70 height 25
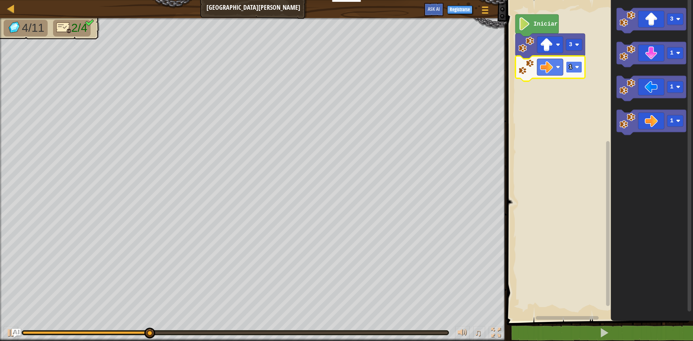
click at [566, 64] on rect "Espacio de trabajo de Blockly" at bounding box center [574, 67] width 16 height 12
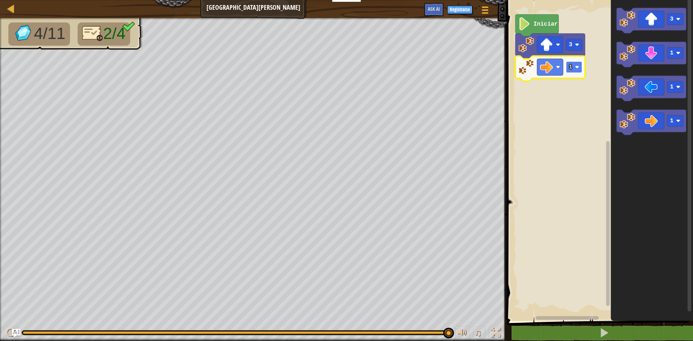
click at [576, 67] on image "Espacio de trabajo de Blockly" at bounding box center [577, 67] width 4 height 4
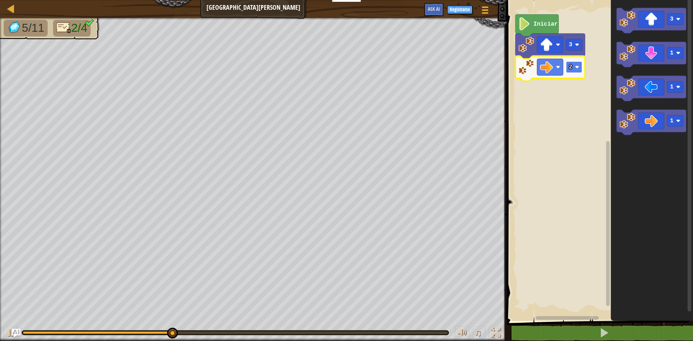
click at [571, 63] on rect "Espacio de trabajo de Blockly" at bounding box center [574, 67] width 16 height 12
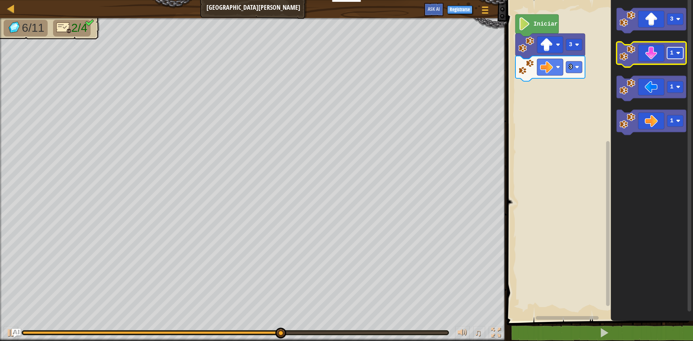
click at [678, 58] on rect "Espacio de trabajo de Blockly" at bounding box center [675, 53] width 16 height 12
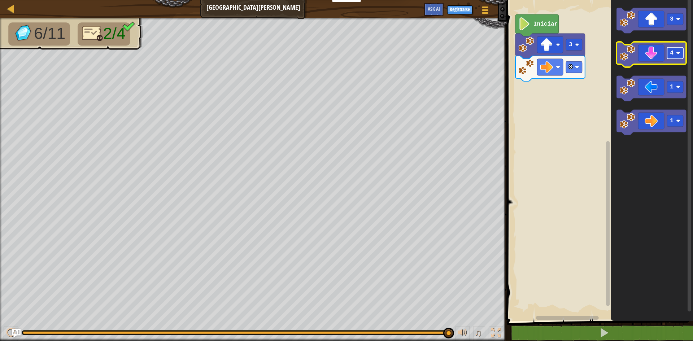
click at [677, 59] on rect "Espacio de trabajo de Blockly" at bounding box center [675, 53] width 16 height 12
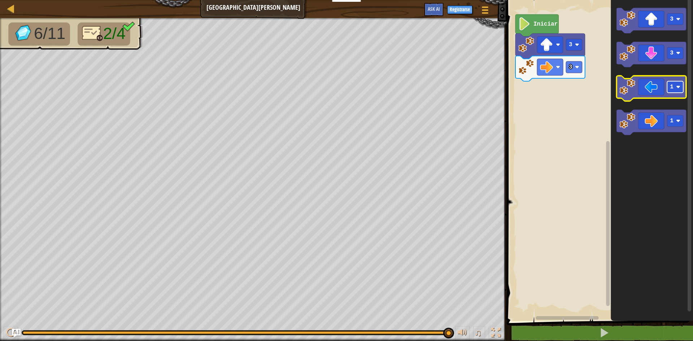
click at [668, 88] on rect "Espacio de trabajo de Blockly" at bounding box center [675, 87] width 16 height 12
click at [655, 51] on icon "Espacio de trabajo de Blockly" at bounding box center [652, 54] width 70 height 25
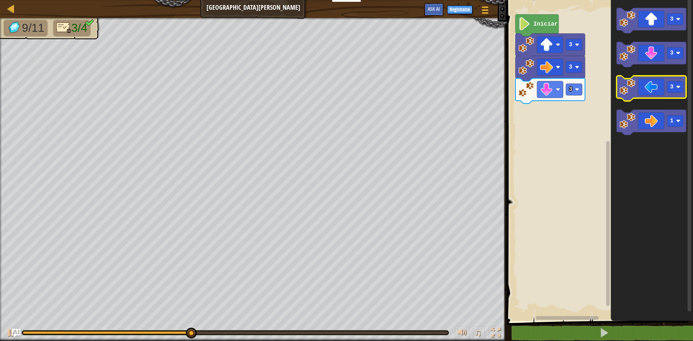
click at [660, 89] on icon "Espacio de trabajo de Blockly" at bounding box center [652, 88] width 70 height 25
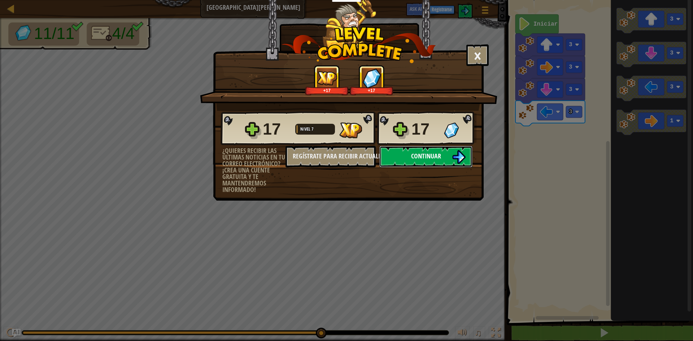
click at [424, 151] on button "Continuar" at bounding box center [425, 157] width 93 height 22
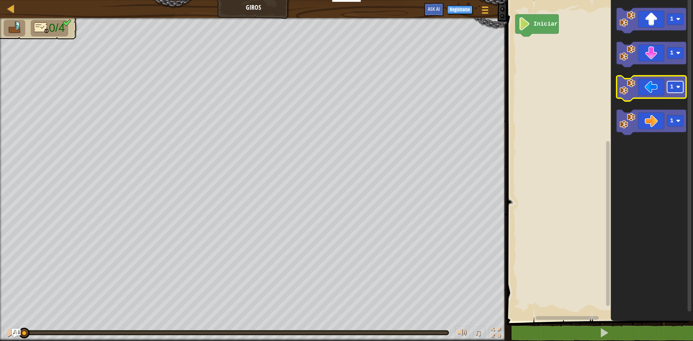
click at [671, 90] on text "1" at bounding box center [672, 87] width 4 height 6
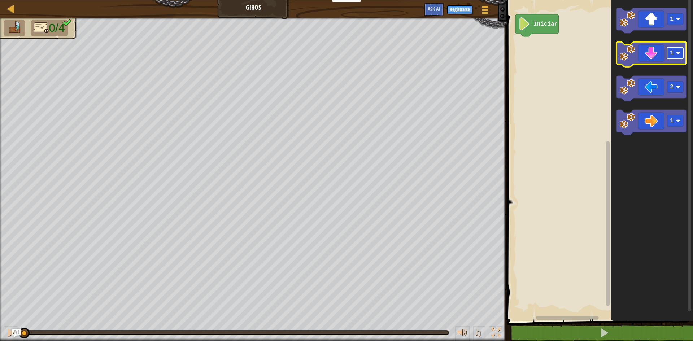
click at [683, 53] on rect "Espacio de trabajo de Blockly" at bounding box center [675, 53] width 16 height 12
click at [655, 89] on icon "Espacio de trabajo de Blockly" at bounding box center [652, 88] width 70 height 25
click at [660, 53] on icon "Espacio de trabajo de Blockly" at bounding box center [652, 54] width 70 height 25
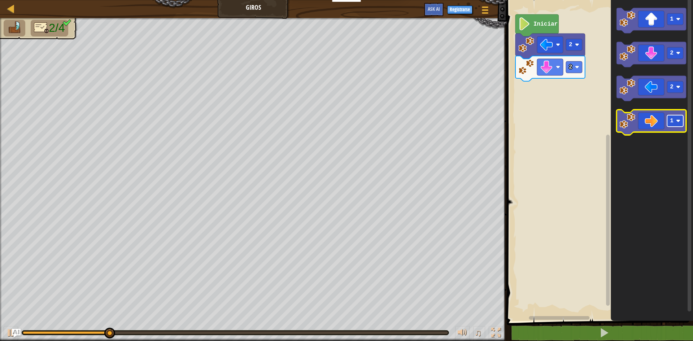
click at [676, 121] on rect "Espacio de trabajo de Blockly" at bounding box center [675, 121] width 16 height 12
click at [651, 119] on icon "Espacio de trabajo de Blockly" at bounding box center [652, 122] width 70 height 25
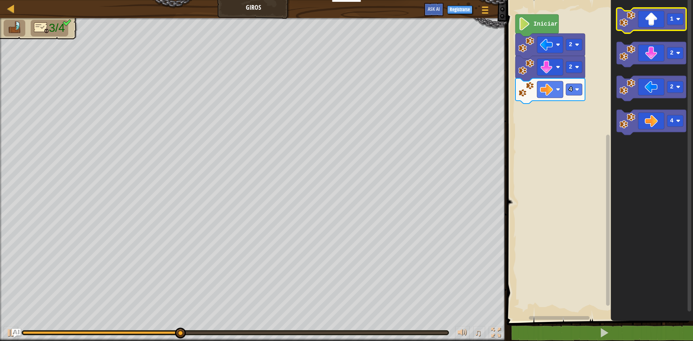
click at [681, 27] on icon "Espacio de trabajo de Blockly" at bounding box center [652, 20] width 70 height 25
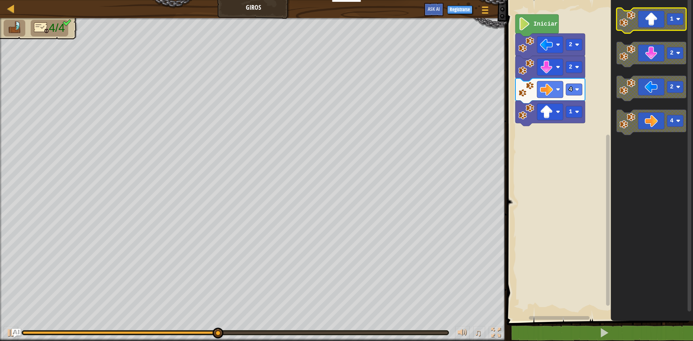
click at [675, 24] on rect "Espacio de trabajo de Blockly" at bounding box center [675, 19] width 16 height 12
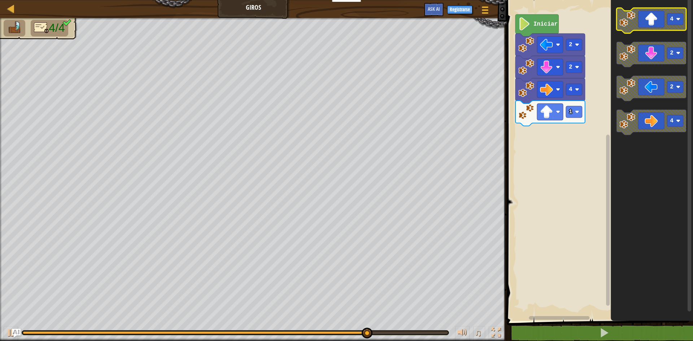
click at [653, 29] on icon "Espacio de trabajo de Blockly" at bounding box center [652, 20] width 70 height 25
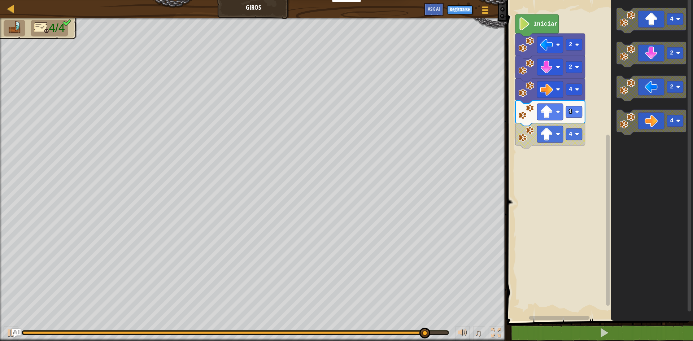
click at [585, 171] on rect "Espacio de trabajo de Blockly" at bounding box center [599, 158] width 188 height 325
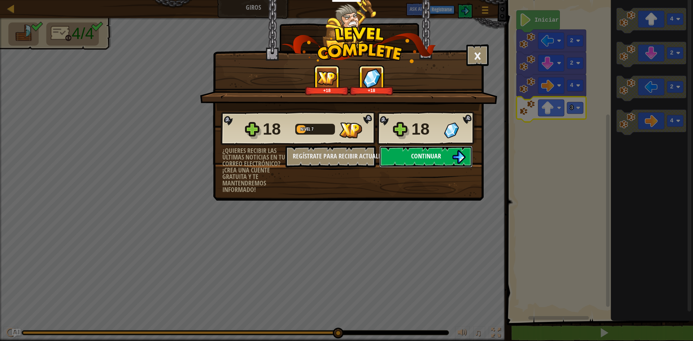
click at [456, 155] on img at bounding box center [459, 157] width 14 height 14
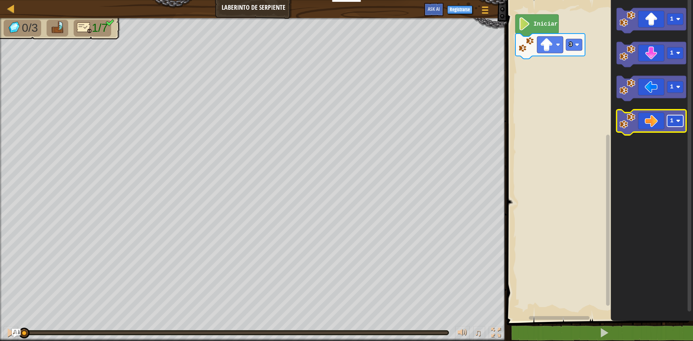
click at [676, 117] on rect "Espacio de trabajo de Blockly" at bounding box center [675, 121] width 16 height 12
click at [638, 118] on icon "Espacio de trabajo de Blockly" at bounding box center [652, 122] width 70 height 25
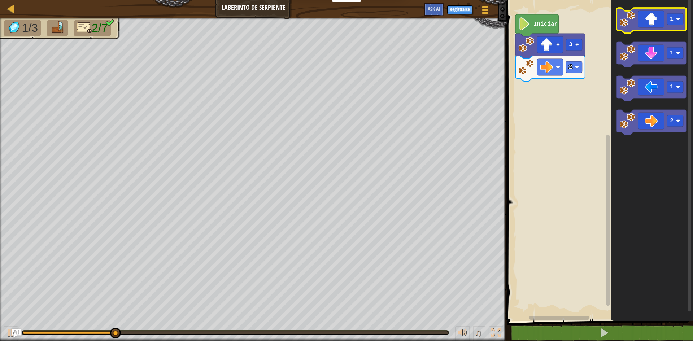
click at [657, 21] on icon "Espacio de trabajo de Blockly" at bounding box center [652, 20] width 70 height 25
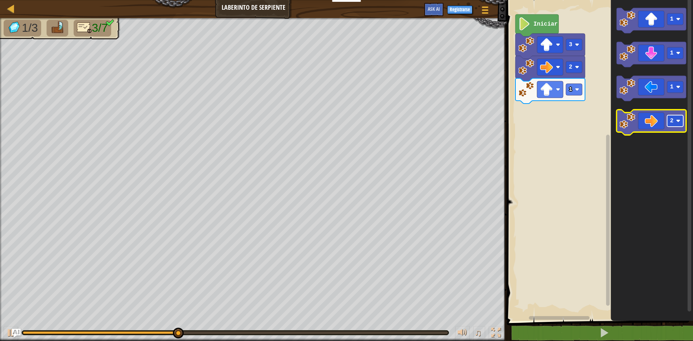
click at [673, 122] on text "2" at bounding box center [672, 121] width 4 height 6
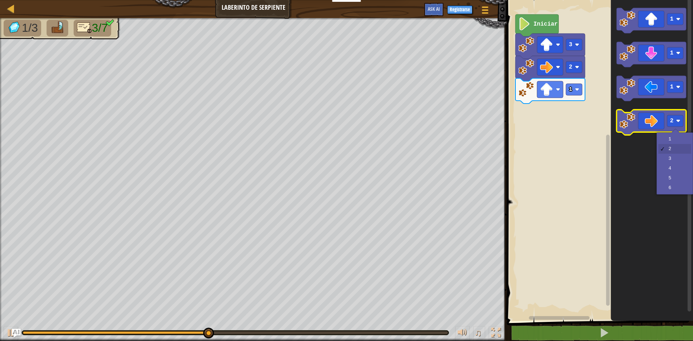
click at [640, 119] on icon "Espacio de trabajo de Blockly" at bounding box center [652, 122] width 70 height 25
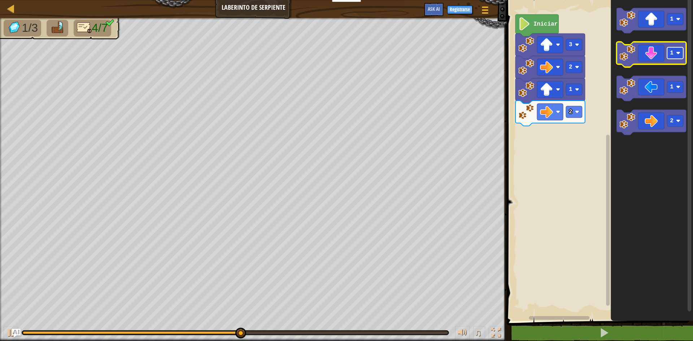
click at [676, 54] on rect "Espacio de trabajo de Blockly" at bounding box center [675, 53] width 16 height 12
click at [669, 57] on rect "Espacio de trabajo de Blockly" at bounding box center [675, 53] width 16 height 12
click at [644, 52] on icon "Espacio de trabajo de Blockly" at bounding box center [652, 54] width 70 height 25
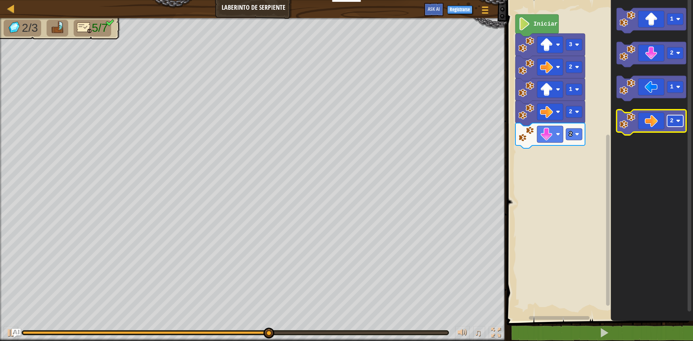
click at [680, 122] on image "Espacio de trabajo de Blockly" at bounding box center [678, 121] width 4 height 4
click at [651, 122] on icon "Espacio de trabajo de Blockly" at bounding box center [652, 122] width 70 height 25
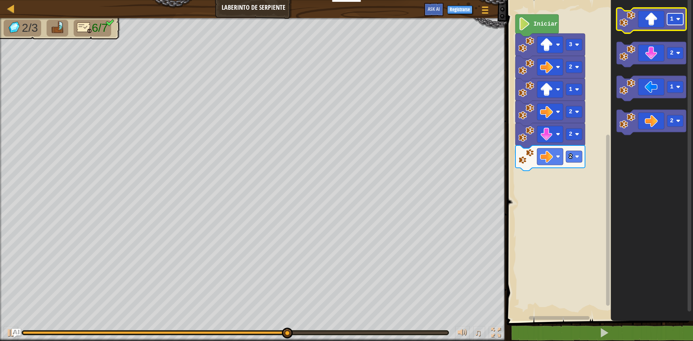
click at [678, 21] on image "Espacio de trabajo de Blockly" at bounding box center [678, 19] width 4 height 4
click at [660, 25] on icon "Espacio de trabajo de Blockly" at bounding box center [652, 20] width 70 height 25
